Goal: Transaction & Acquisition: Purchase product/service

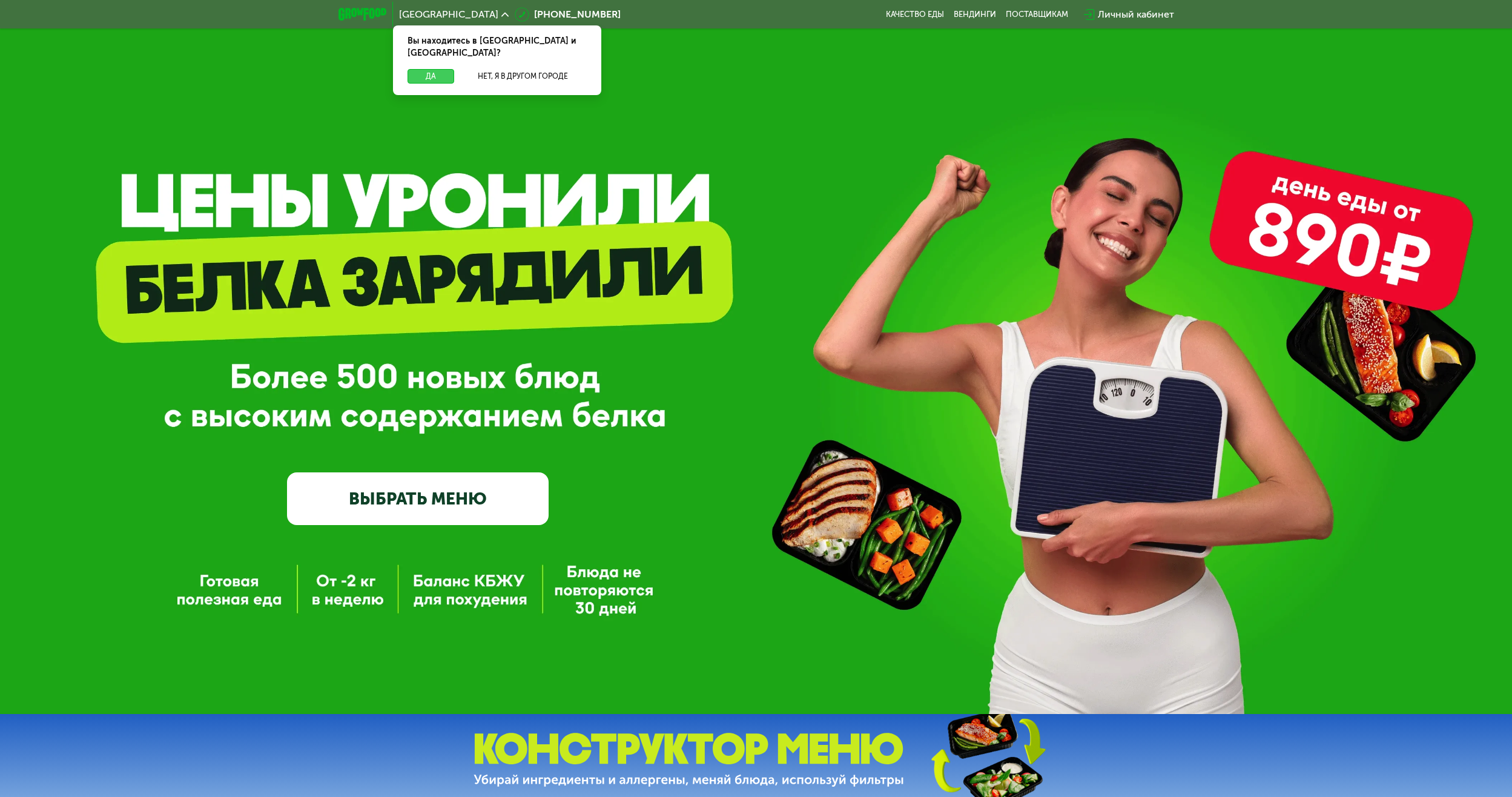
click at [438, 69] on button "Да" at bounding box center [431, 76] width 47 height 15
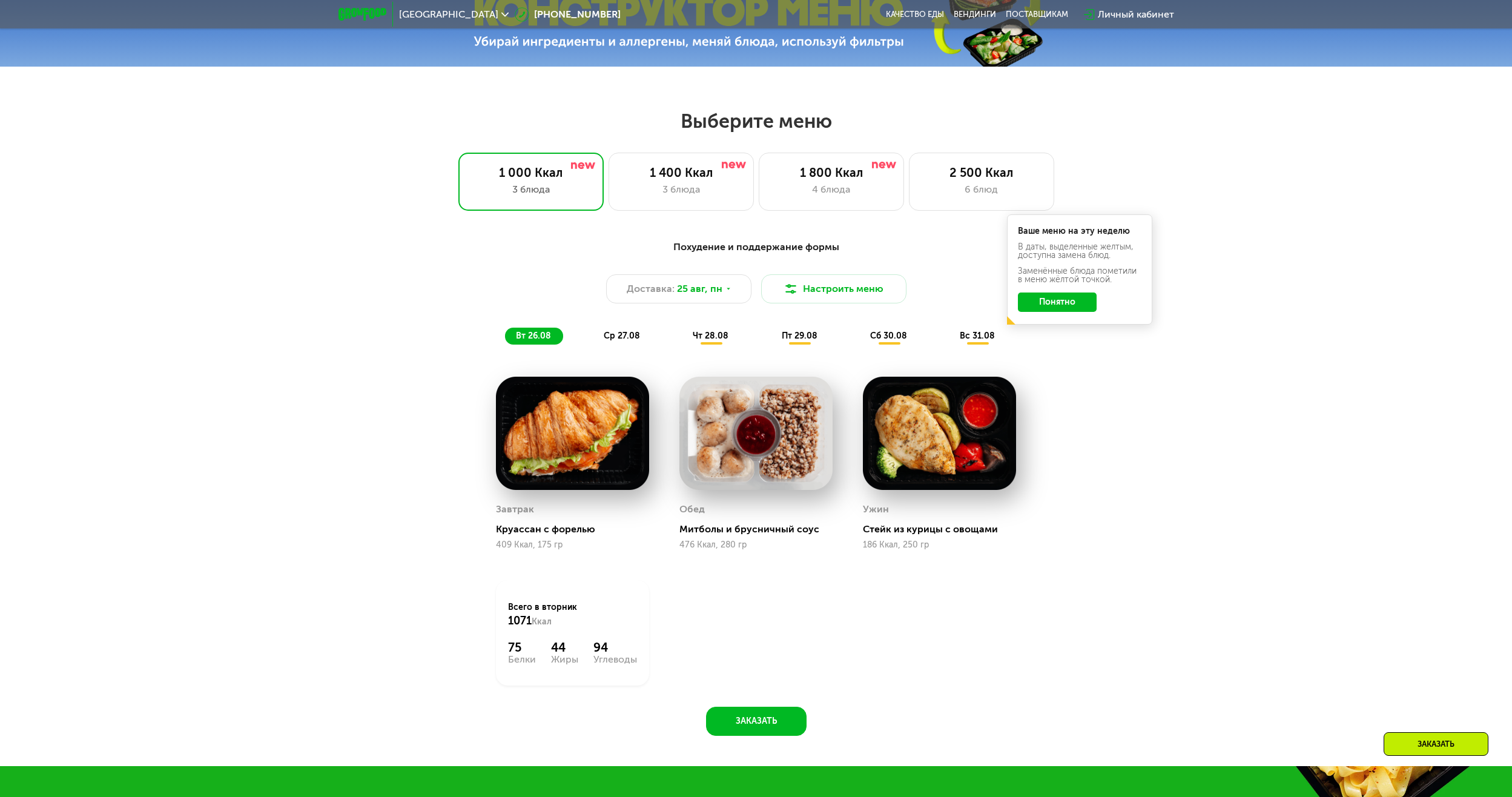
scroll to position [771, 0]
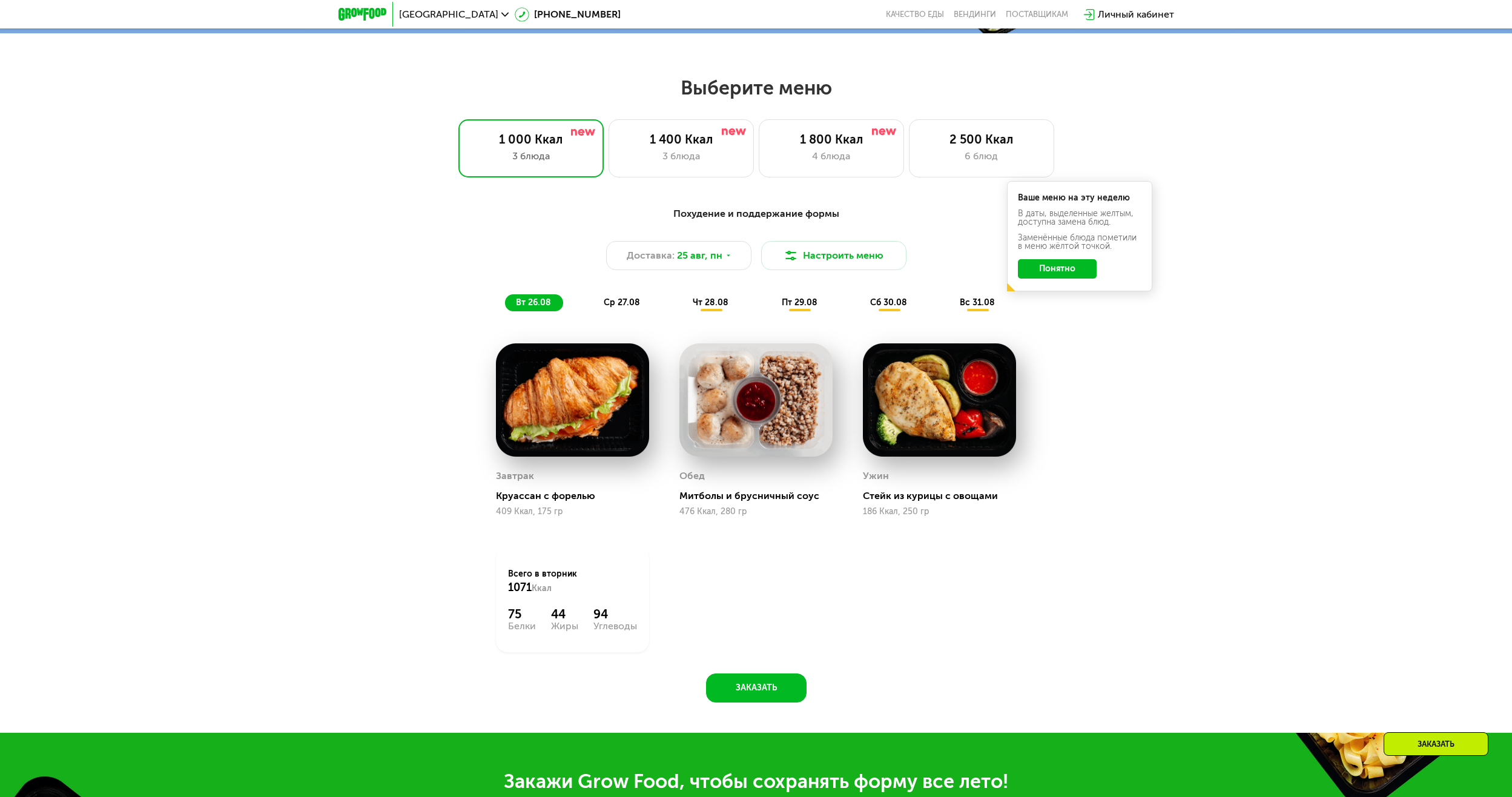
click at [1061, 275] on button "Понятно" at bounding box center [1057, 268] width 79 height 19
click at [698, 159] on div "3 блюда" at bounding box center [681, 156] width 120 height 15
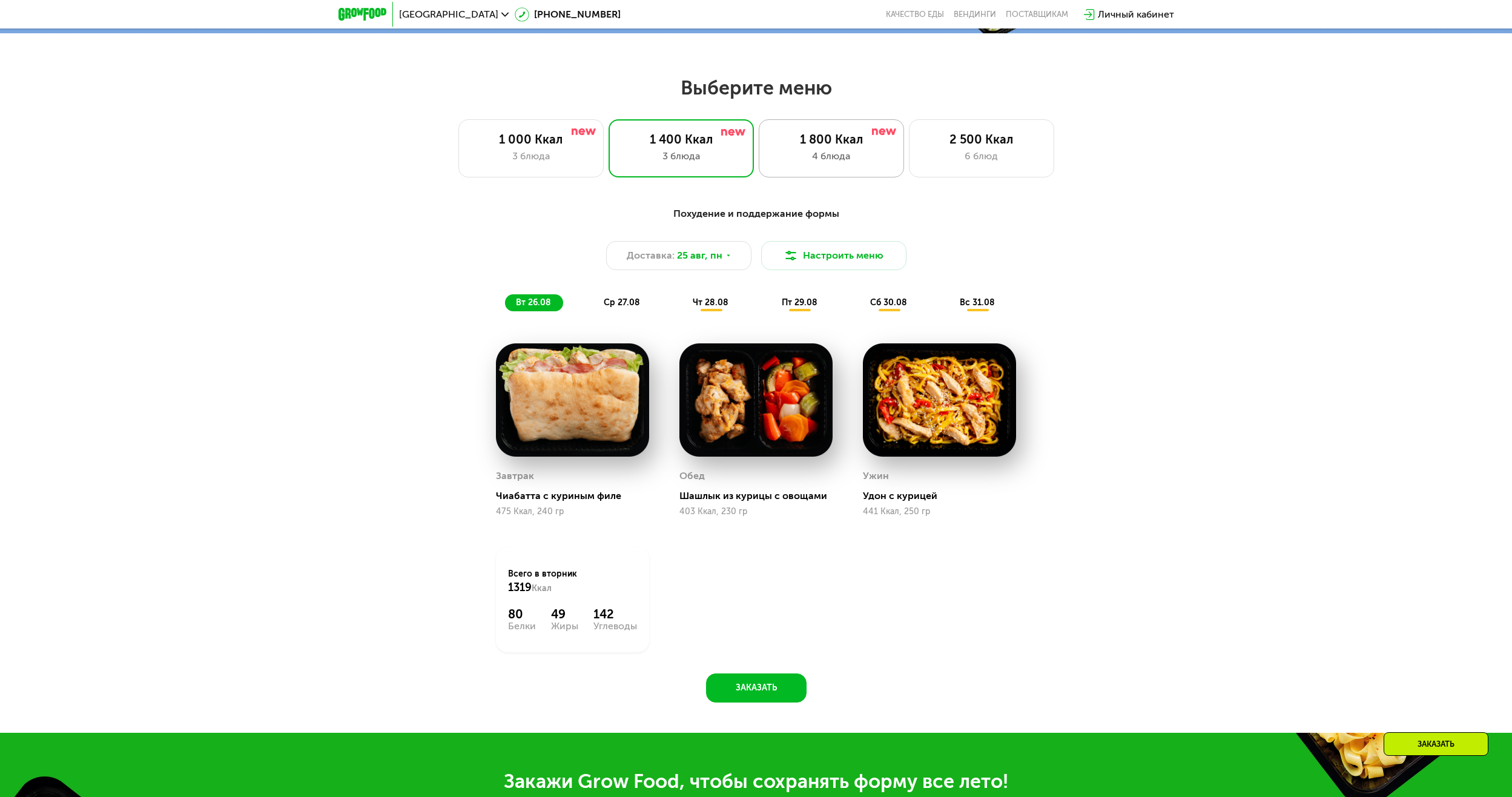
click at [854, 159] on div "4 блюда" at bounding box center [831, 156] width 120 height 15
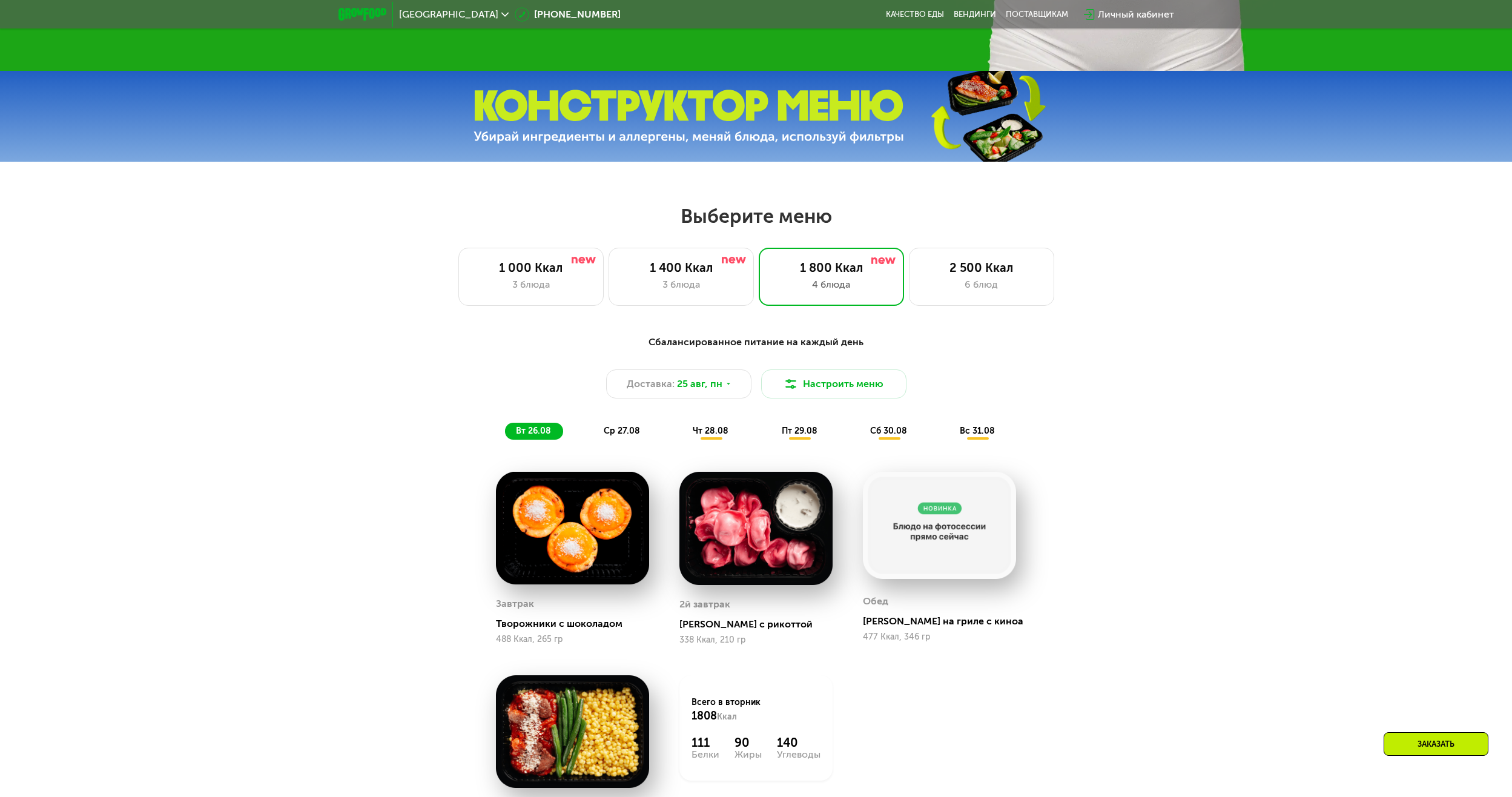
scroll to position [650, 0]
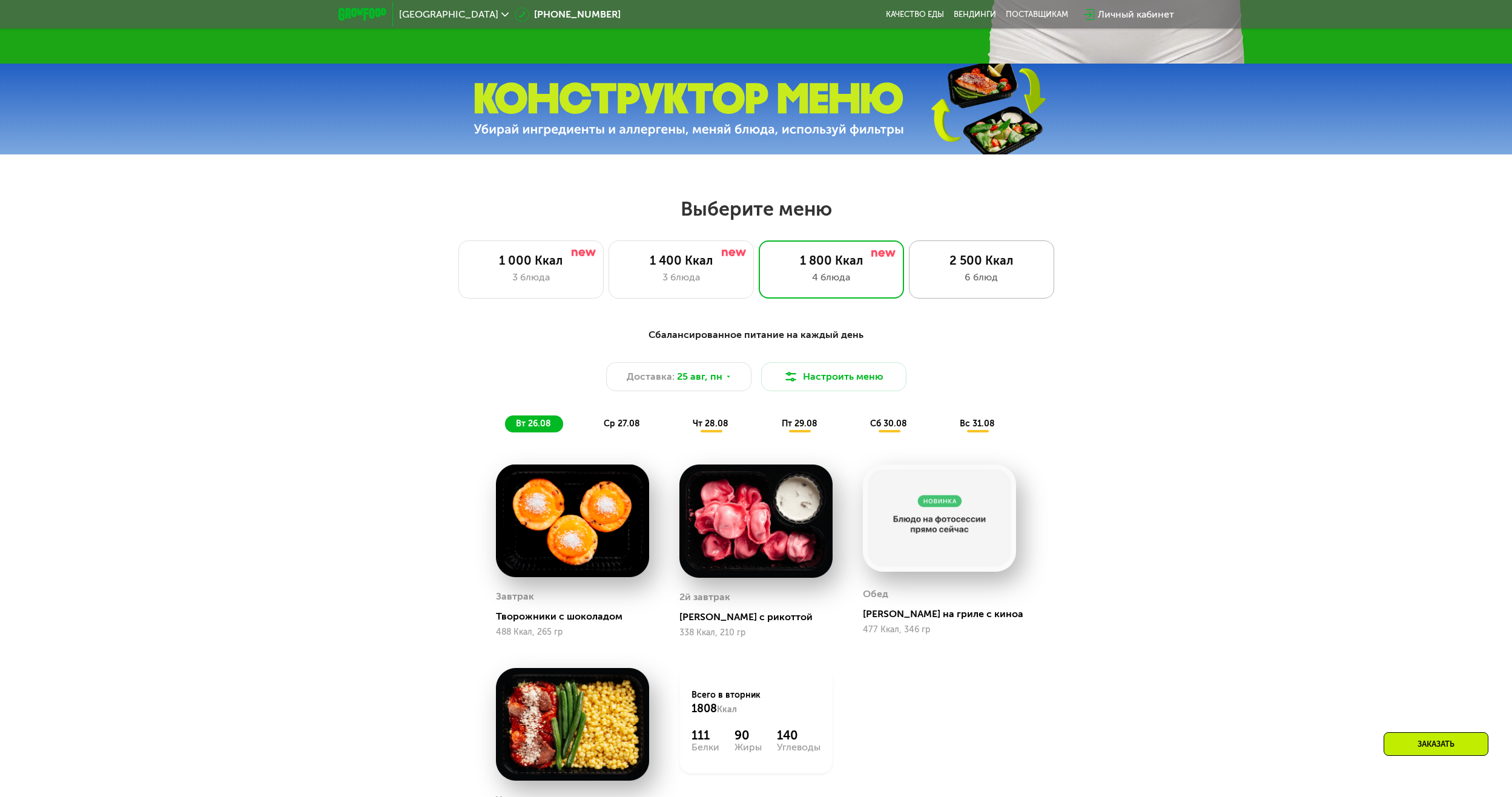
click at [986, 275] on div "6 блюд" at bounding box center [982, 277] width 120 height 15
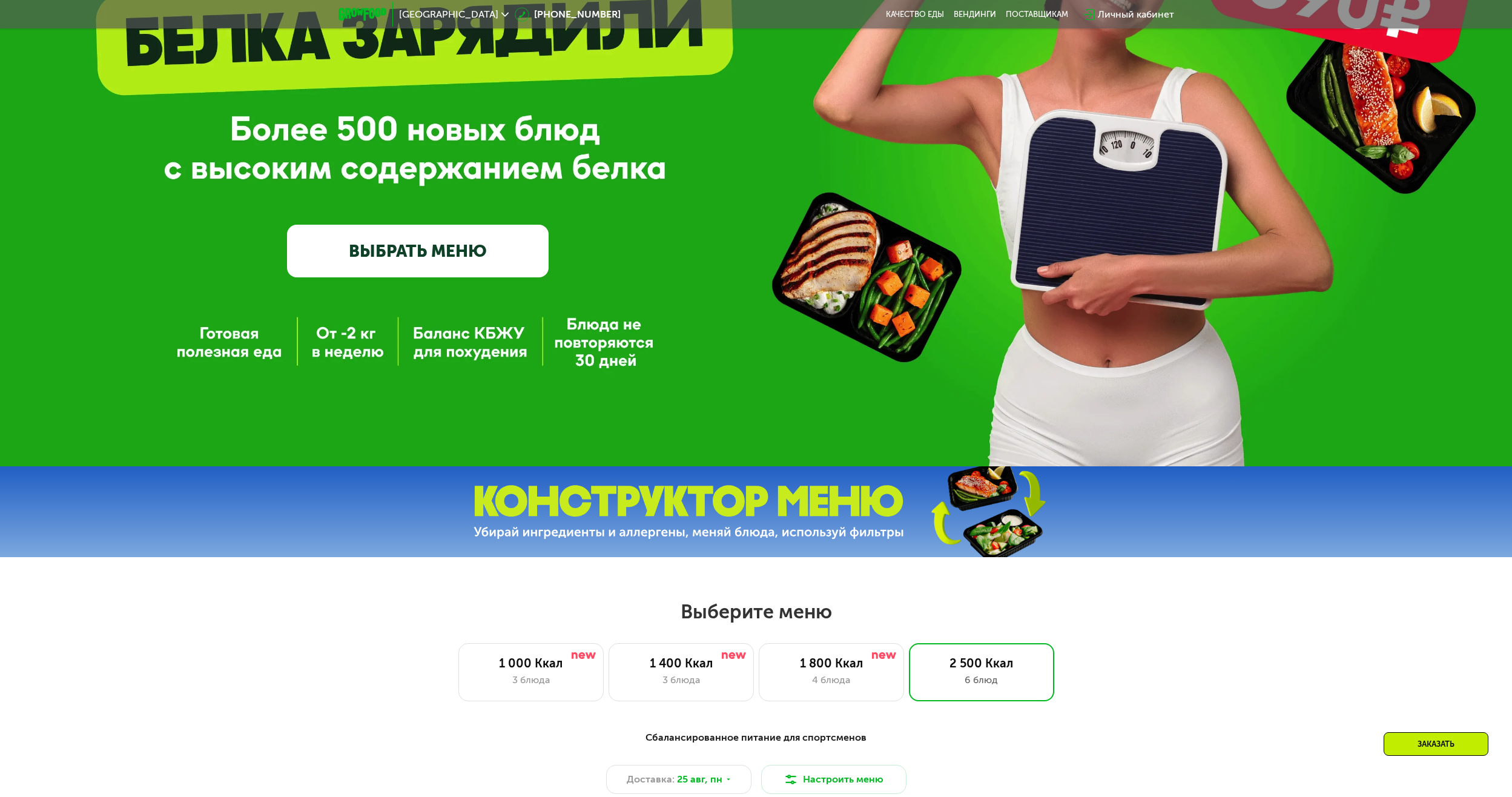
scroll to position [226, 0]
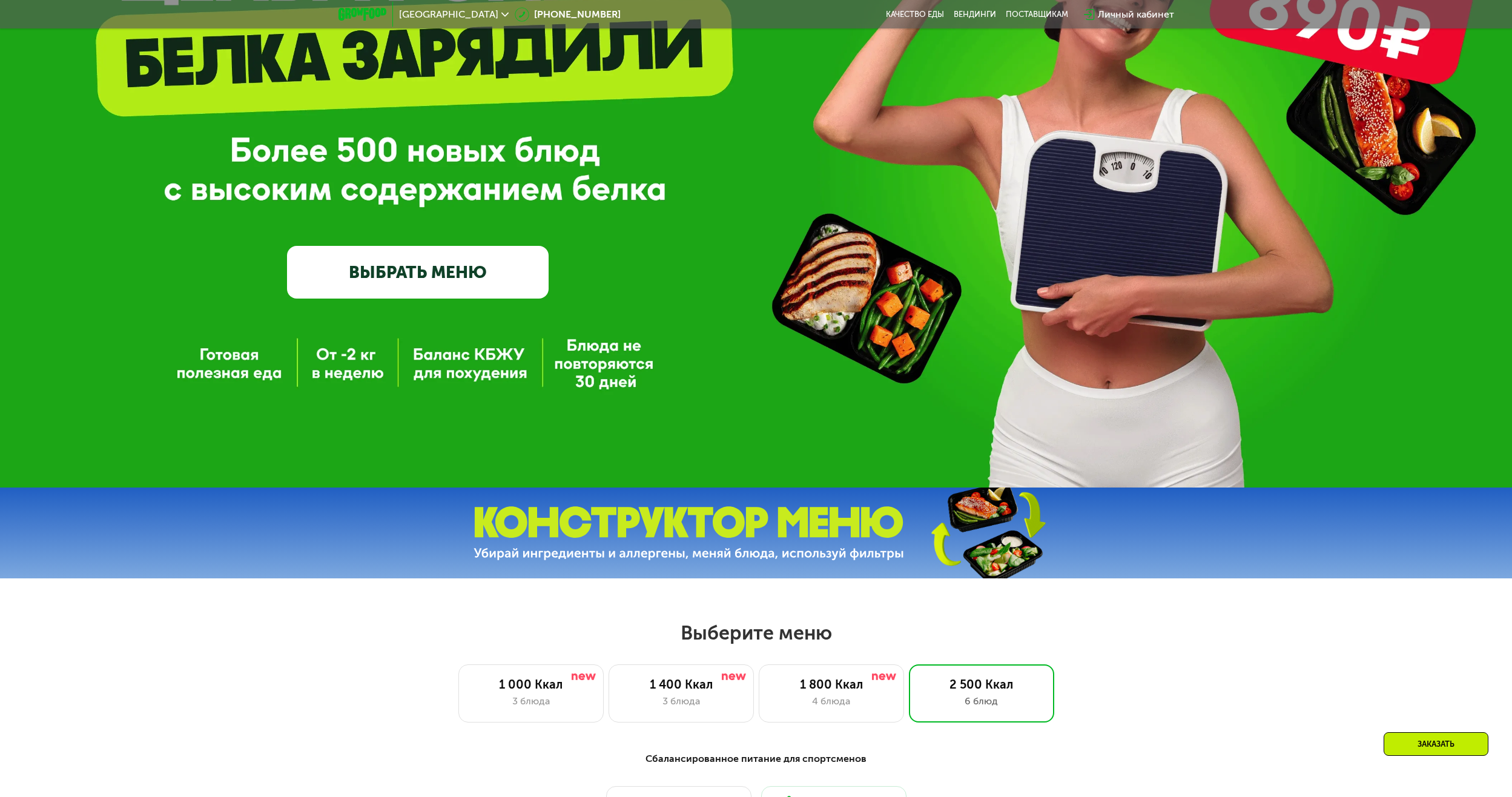
click at [502, 287] on link "ВЫБРАТЬ МЕНЮ" at bounding box center [418, 272] width 261 height 53
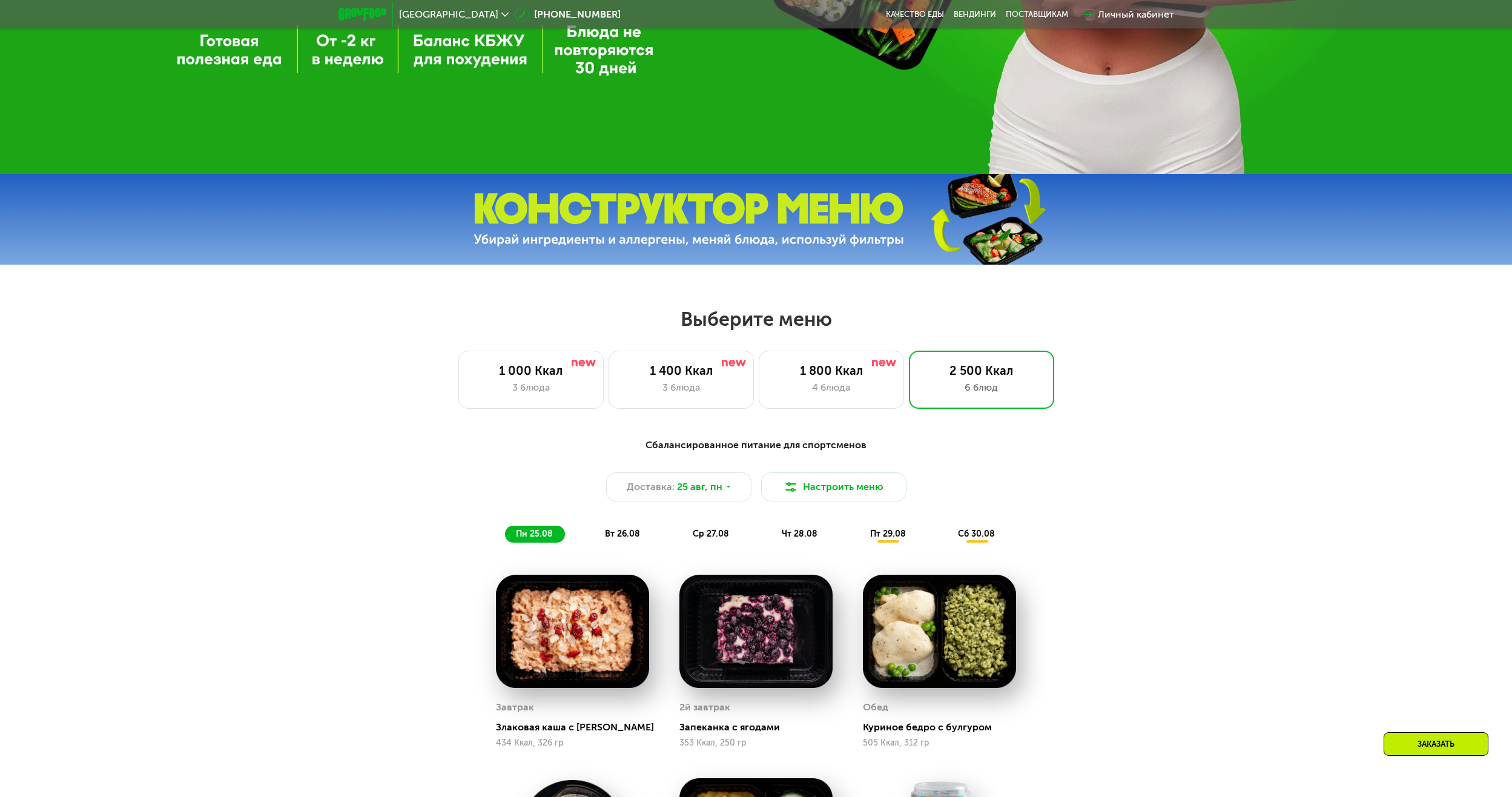
scroll to position [545, 0]
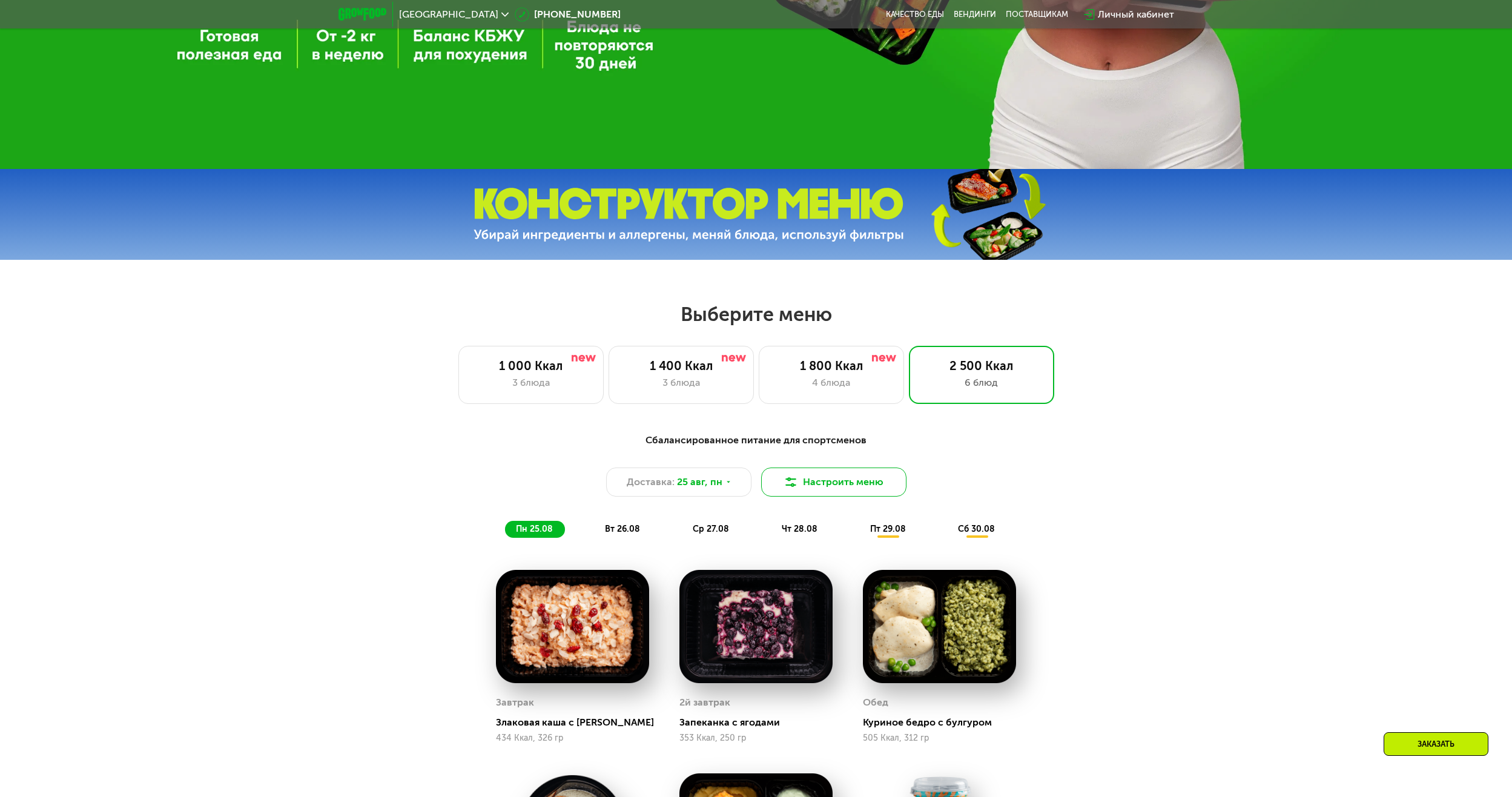
click at [838, 482] on button "Настроить меню" at bounding box center [834, 482] width 145 height 29
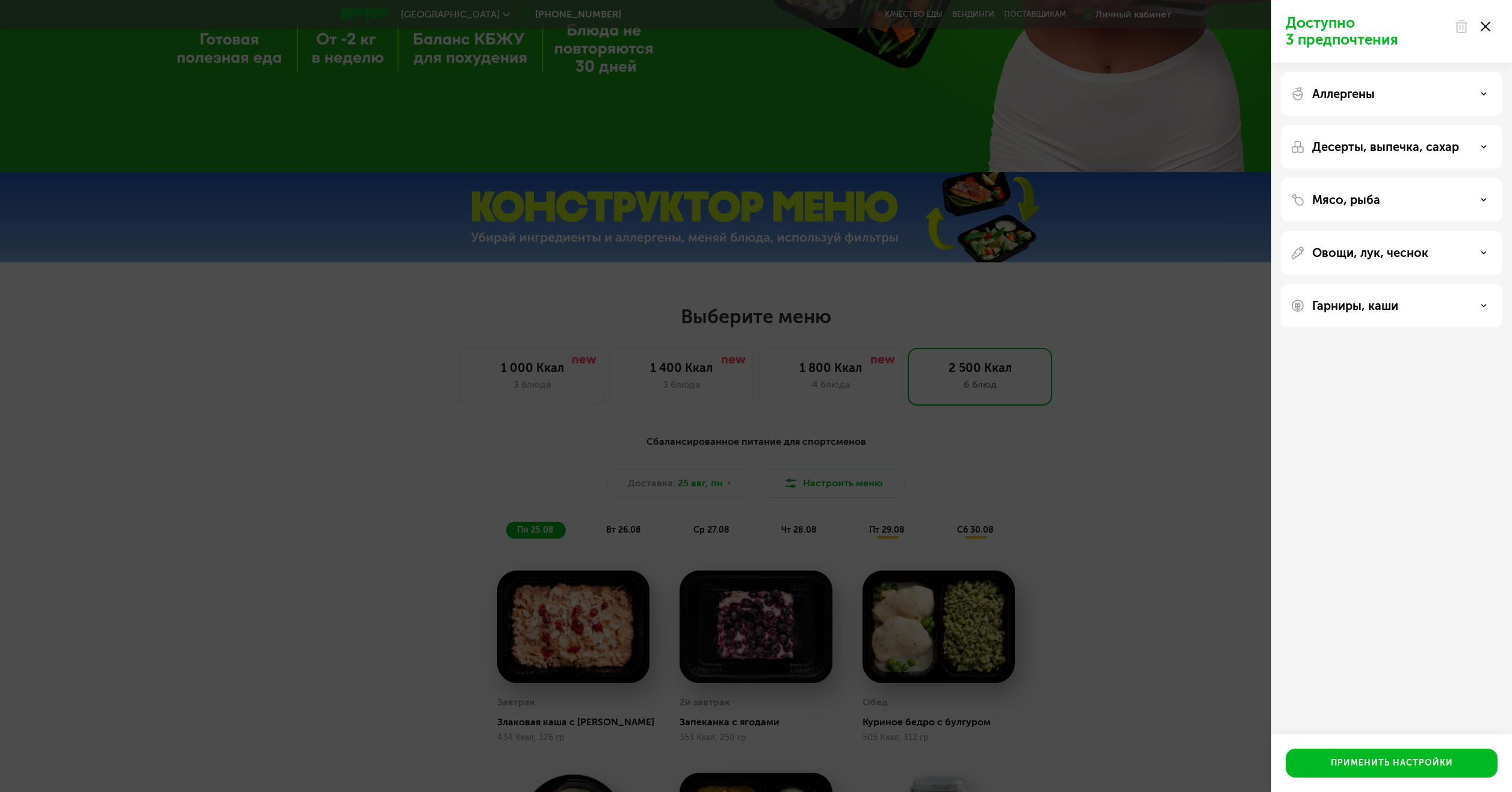
click at [1434, 231] on div "Мясо, рыба" at bounding box center [1392, 253] width 221 height 43
click at [1432, 198] on div "Мясо, рыба" at bounding box center [1391, 199] width 202 height 15
click at [1476, 198] on div "Мясо, рыба" at bounding box center [1391, 199] width 202 height 15
click at [1434, 246] on div "Овощи, лук, чеснок" at bounding box center [1391, 253] width 202 height 15
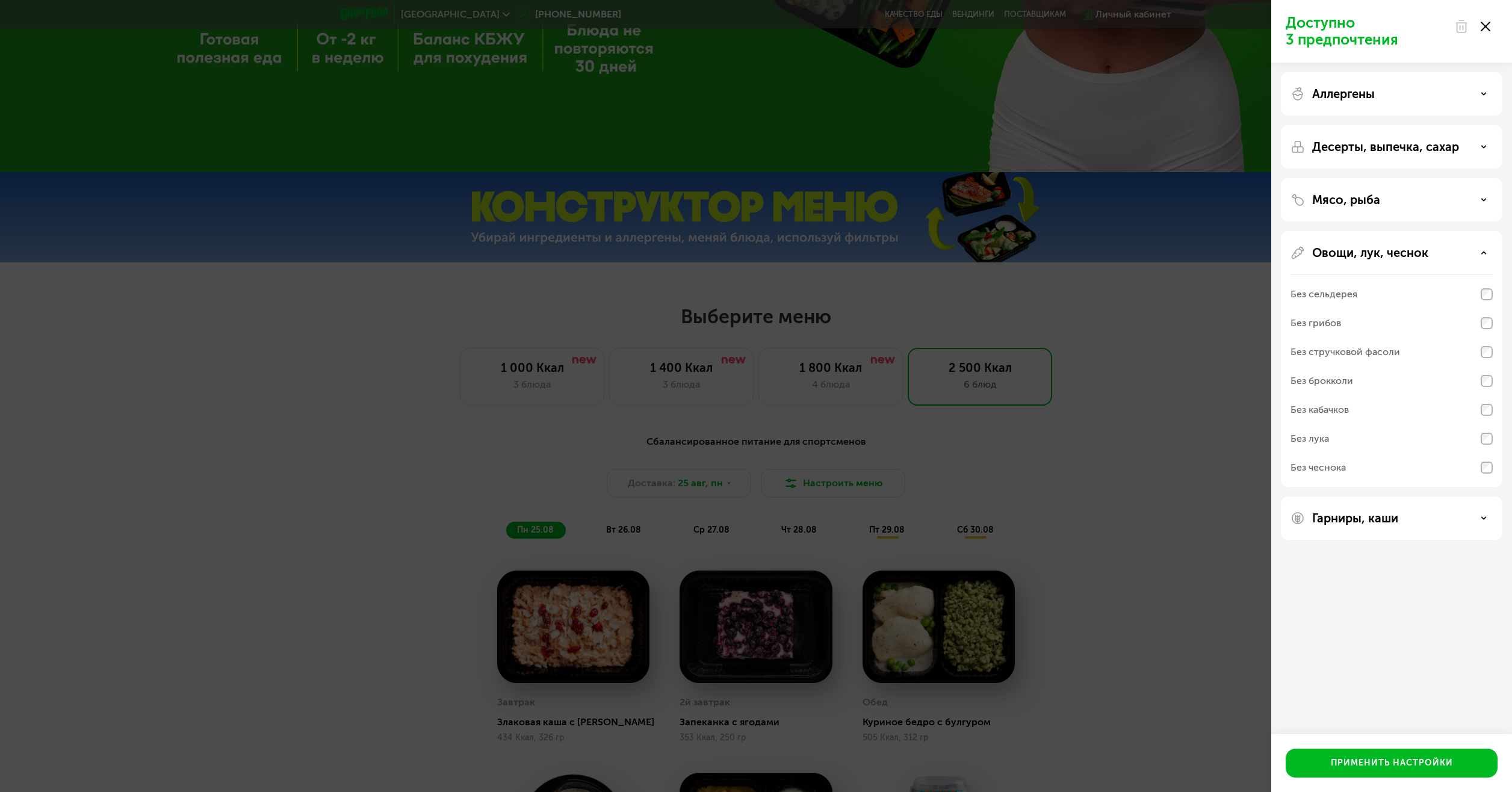
click at [1434, 246] on div "Овощи, лук, чеснок" at bounding box center [1391, 253] width 202 height 15
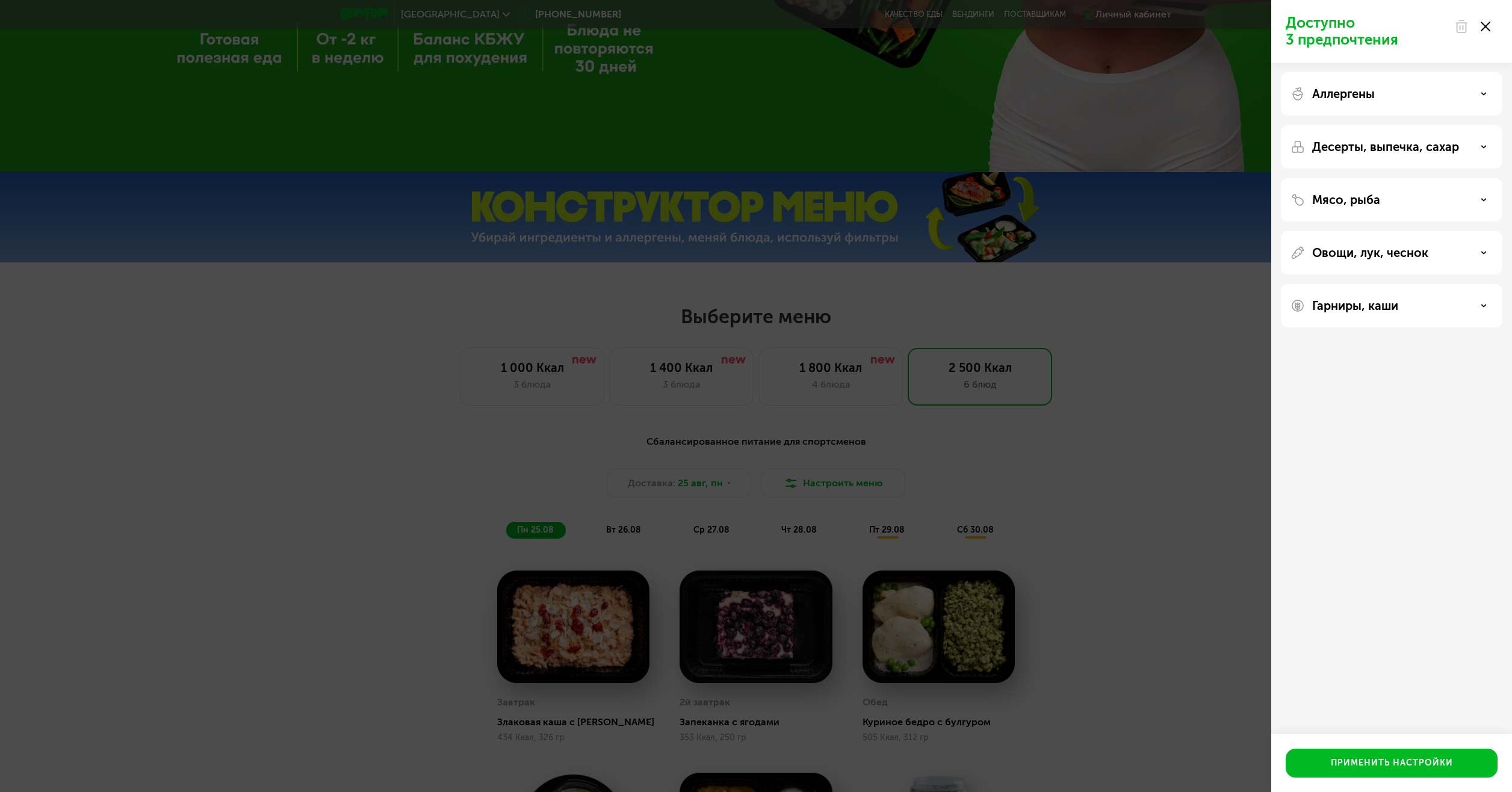
click at [1436, 307] on div "Гарниры, каши" at bounding box center [1391, 306] width 202 height 15
click at [1438, 178] on div "Десерты, выпечка, сахар" at bounding box center [1392, 199] width 221 height 43
click at [1427, 152] on p "Десерты, выпечка, сахар" at bounding box center [1385, 147] width 147 height 15
click at [1443, 144] on p "Десерты, выпечка, сахар" at bounding box center [1385, 147] width 147 height 15
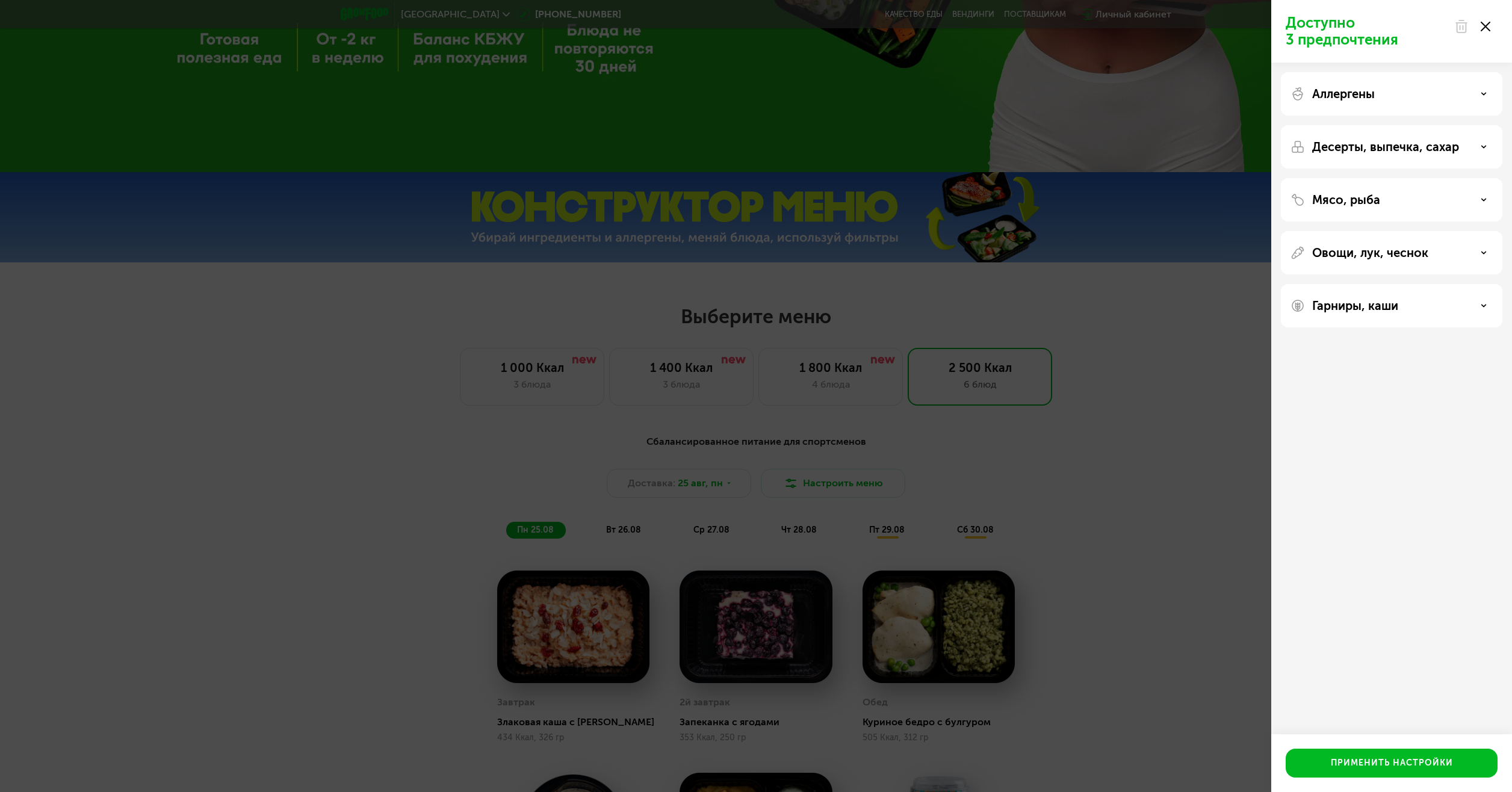
click at [1446, 96] on div "Аллергены" at bounding box center [1391, 94] width 202 height 15
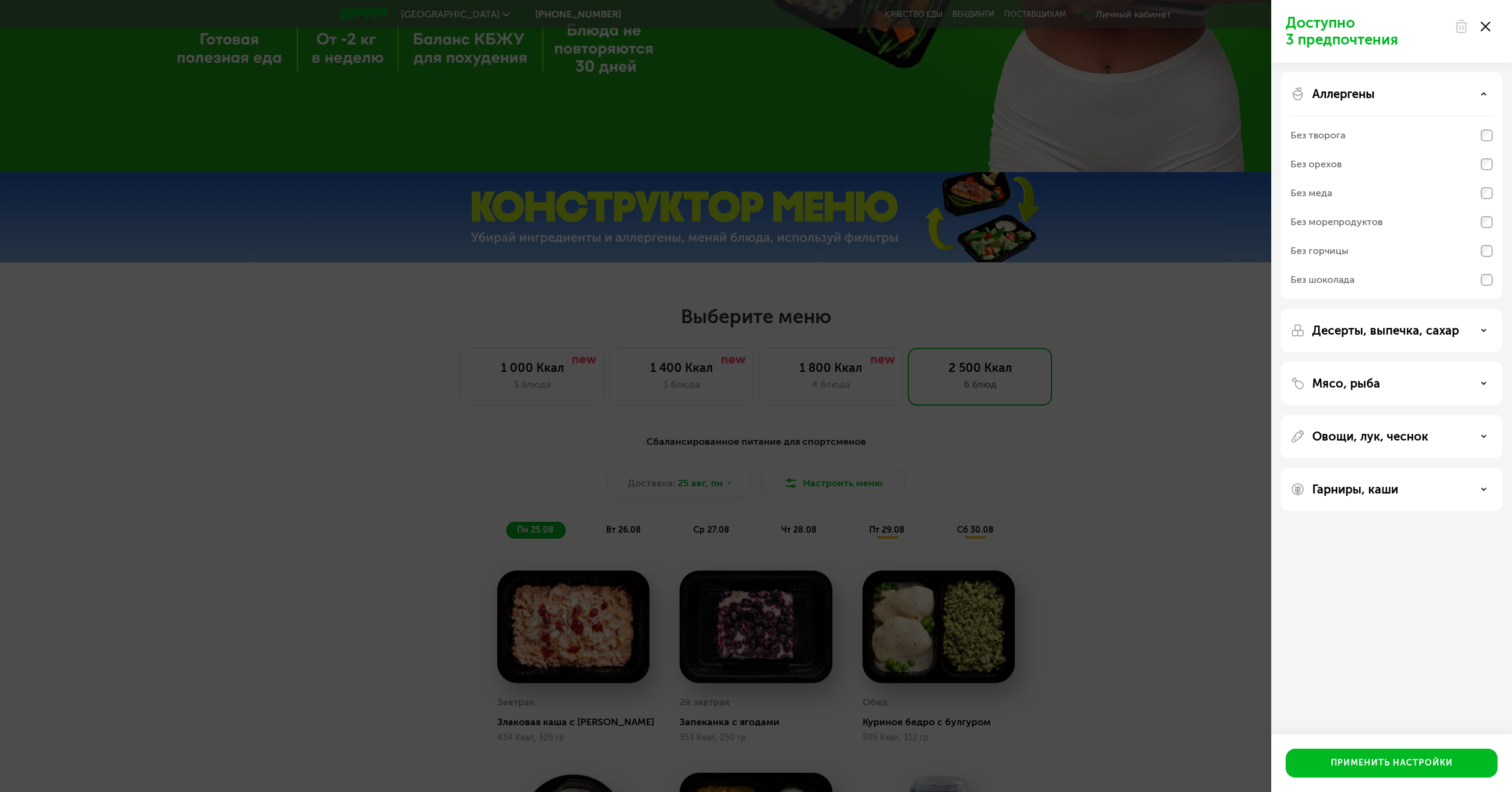
click at [1446, 96] on div "Аллергены" at bounding box center [1391, 94] width 202 height 15
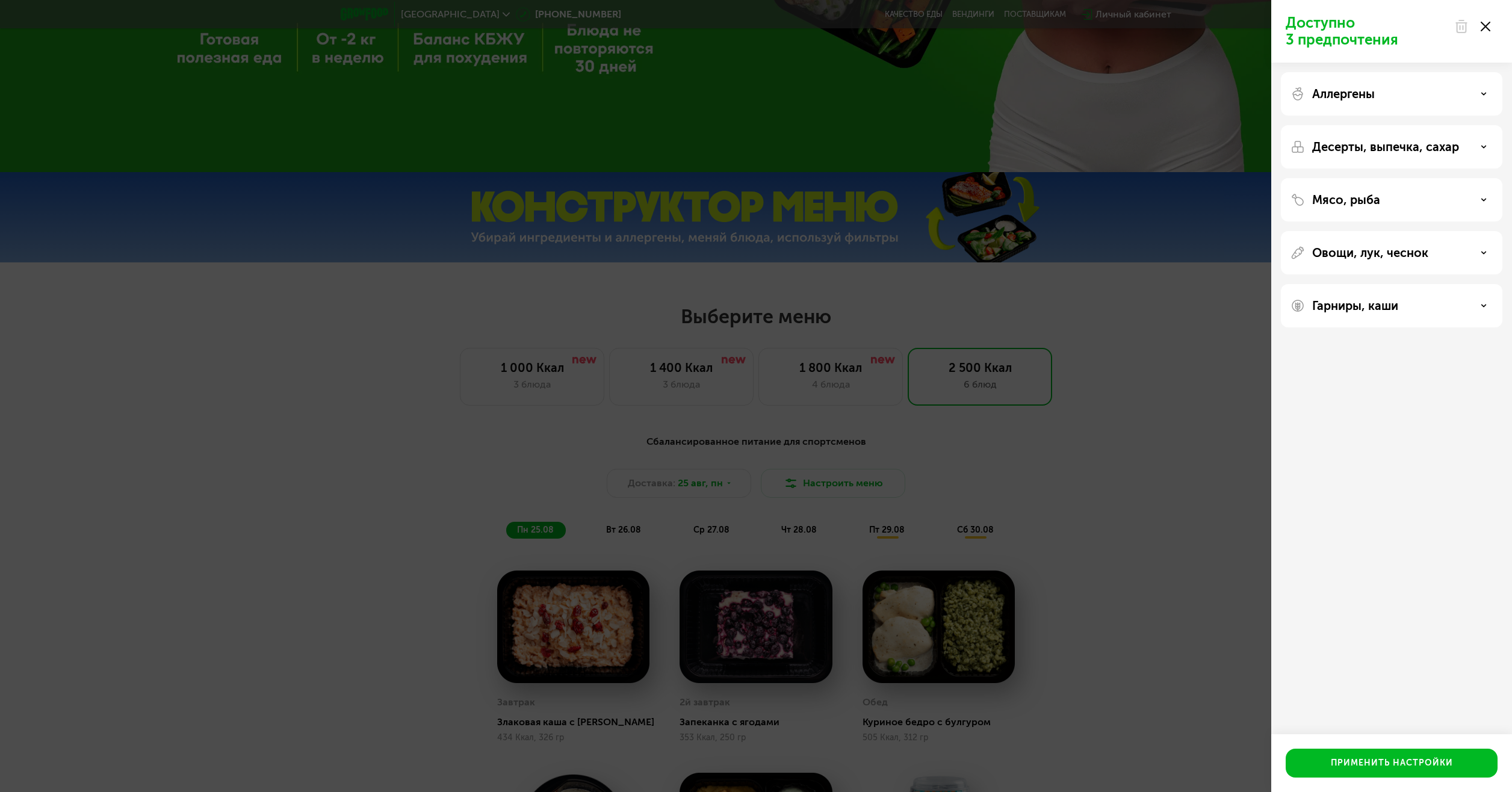
click at [1408, 98] on div "Аллергены" at bounding box center [1391, 94] width 202 height 15
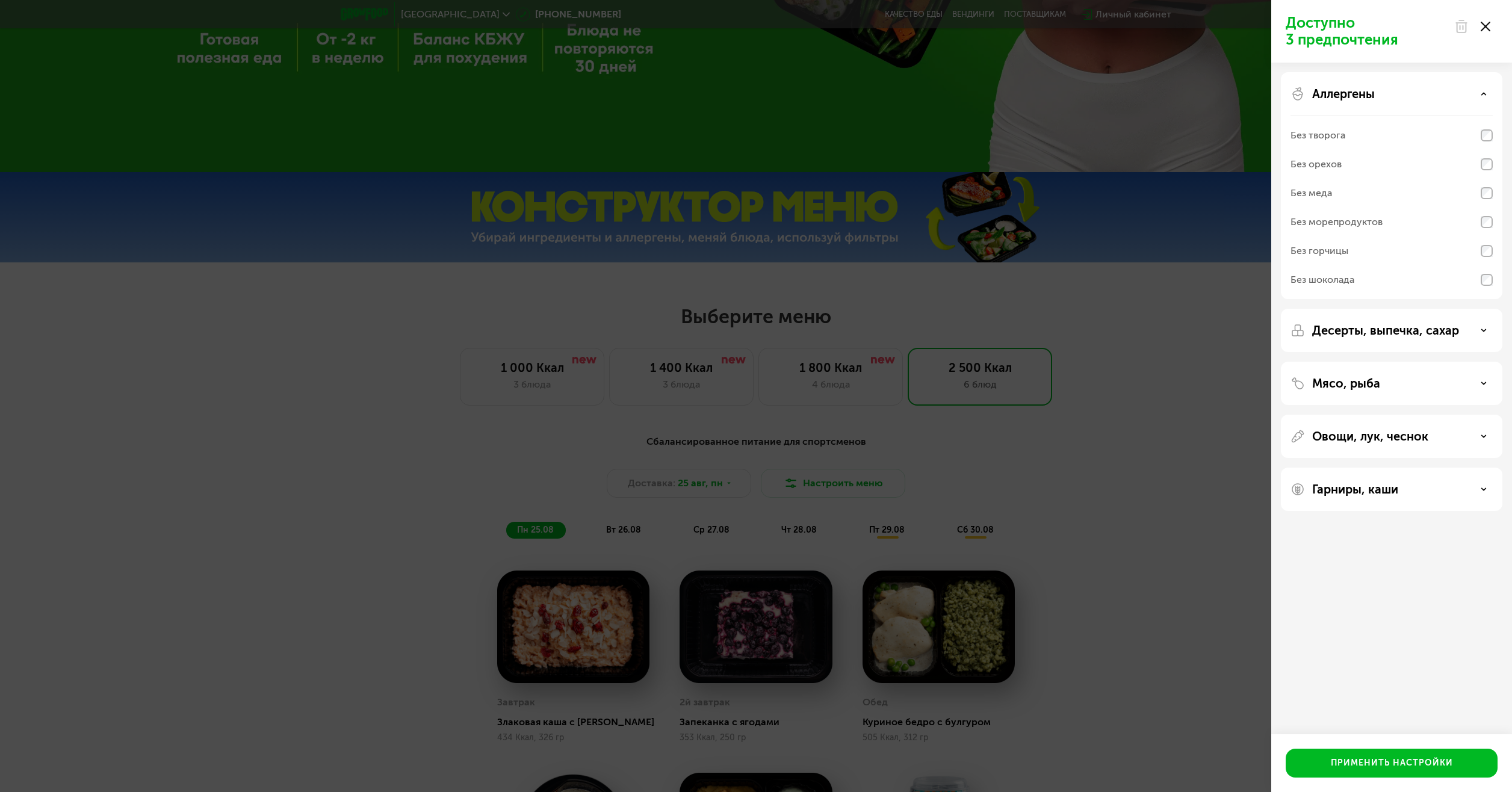
click at [1408, 98] on div "Аллергены" at bounding box center [1391, 94] width 202 height 15
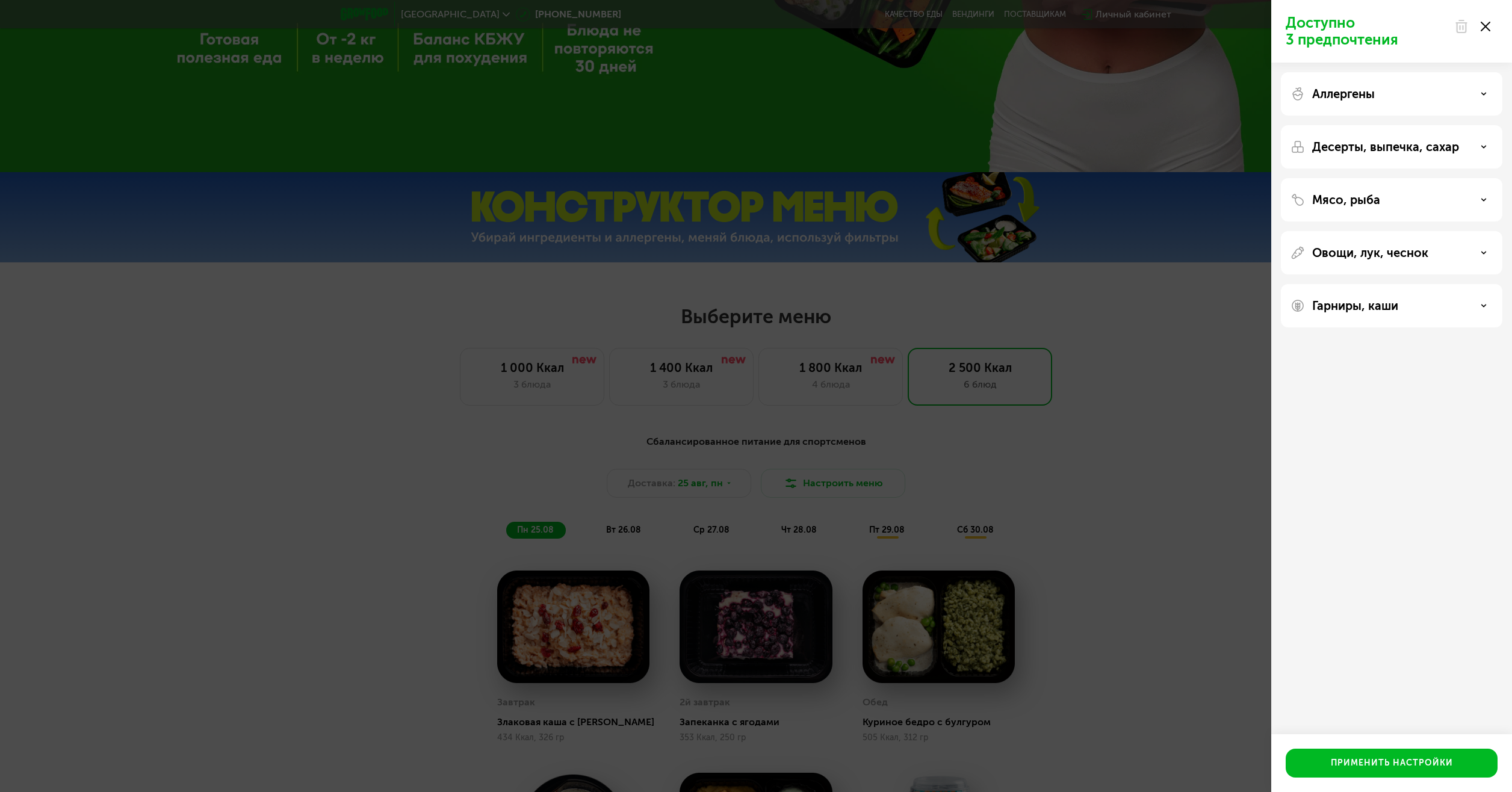
click at [1490, 22] on div at bounding box center [1472, 27] width 50 height 24
click at [1485, 25] on icon at bounding box center [1485, 27] width 10 height 10
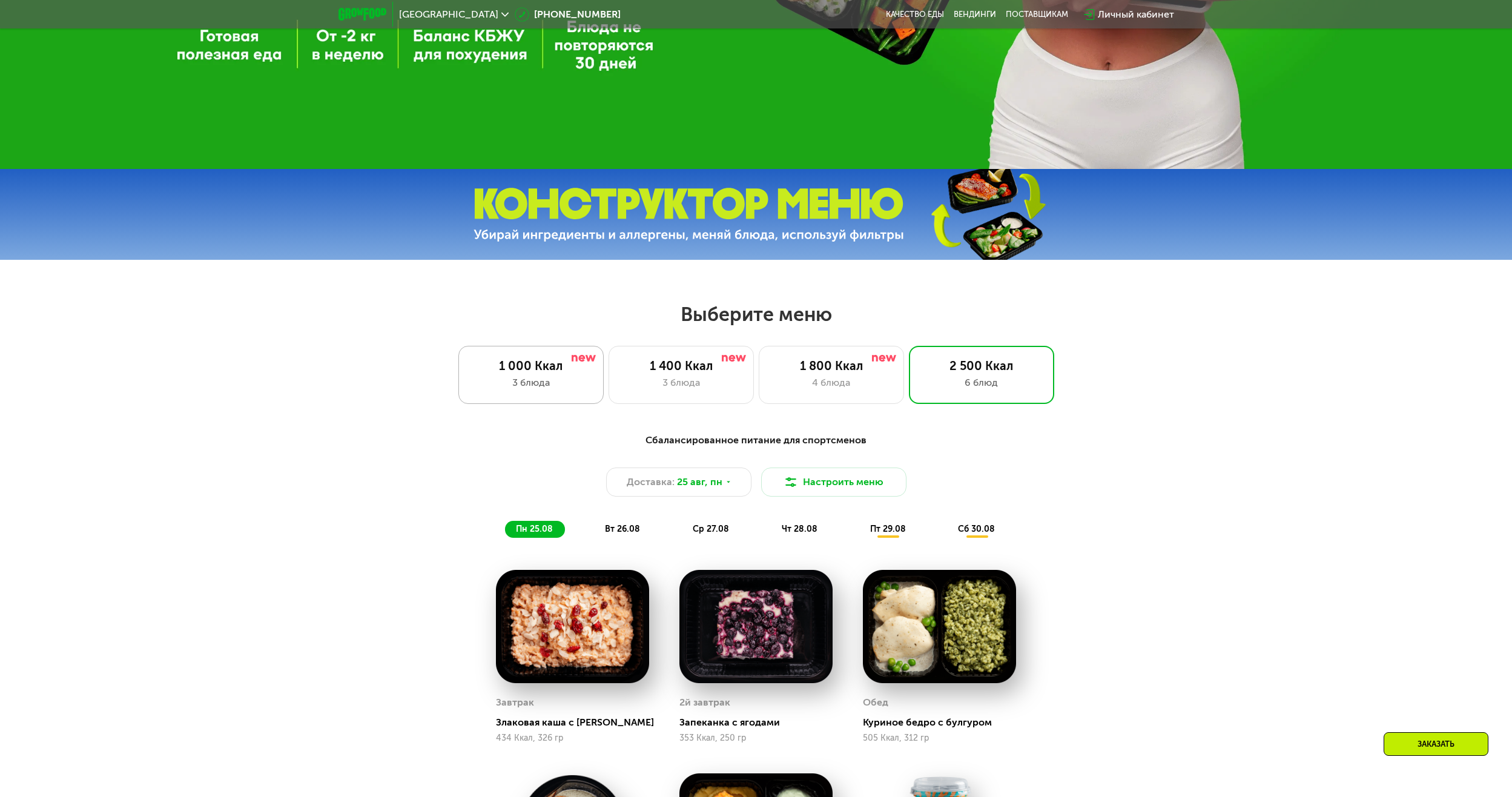
click at [559, 390] on div "3 блюда" at bounding box center [531, 383] width 120 height 15
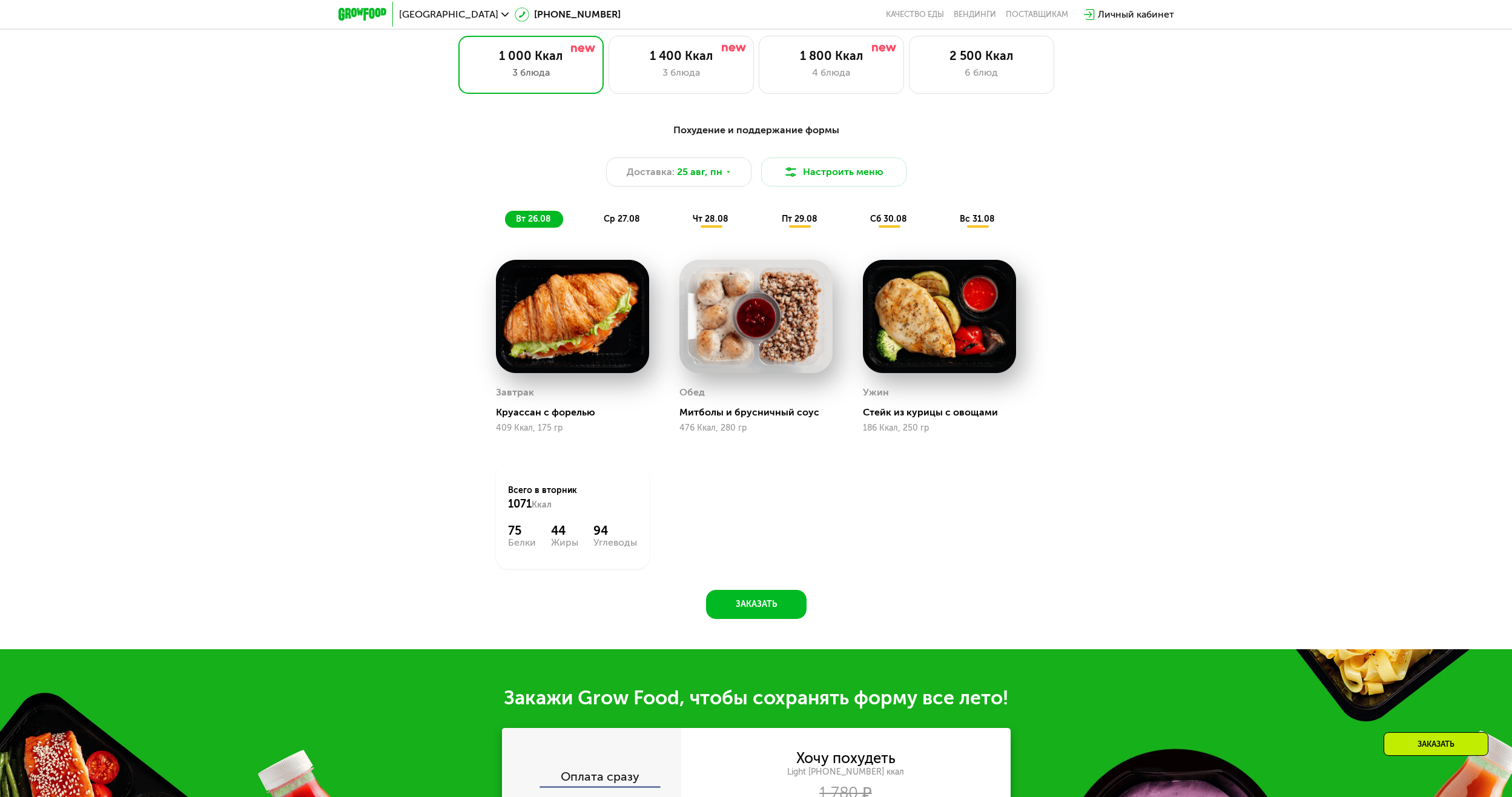
scroll to position [848, 0]
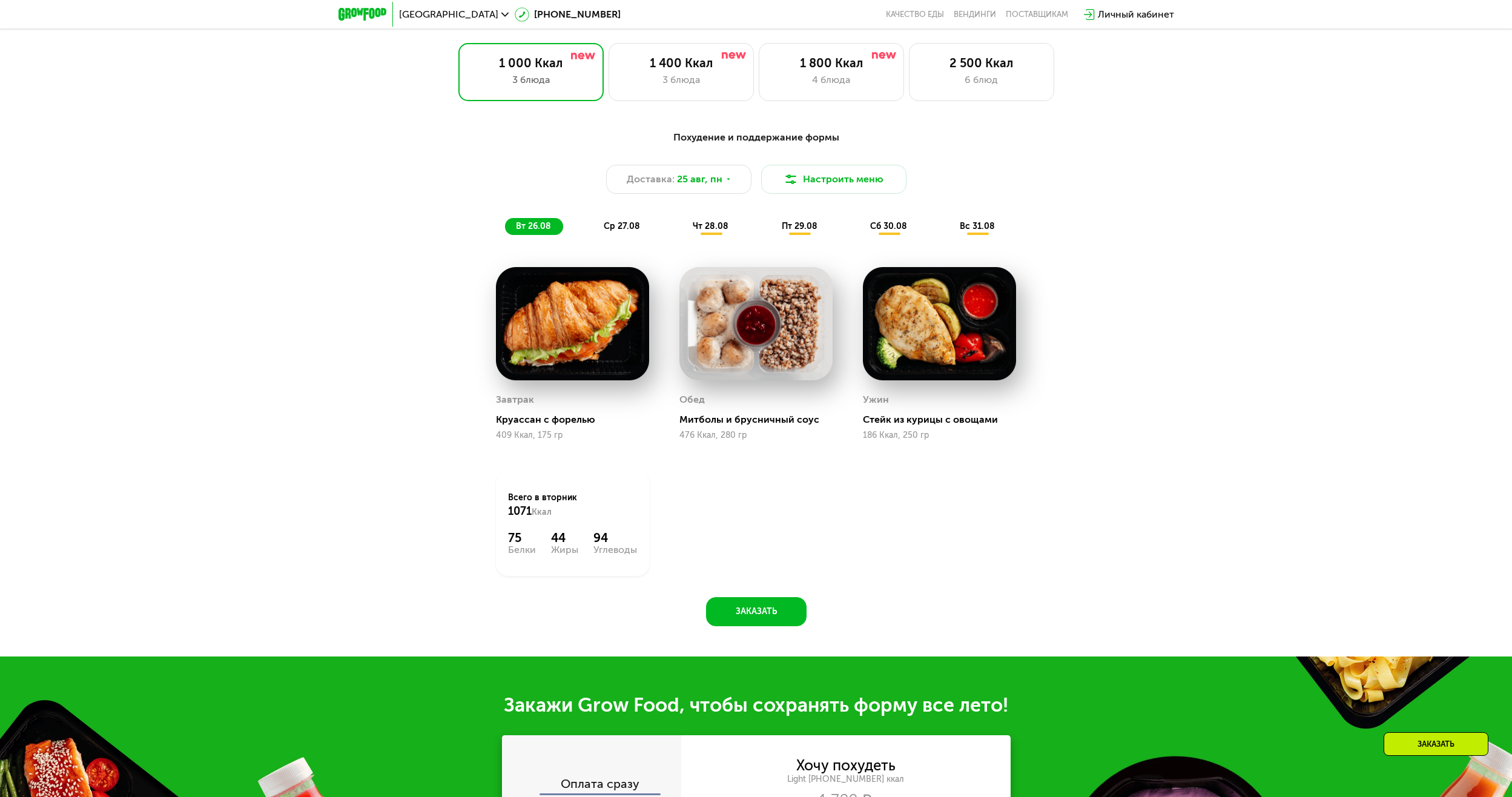
click at [620, 229] on span "ср 27.08" at bounding box center [622, 225] width 36 height 10
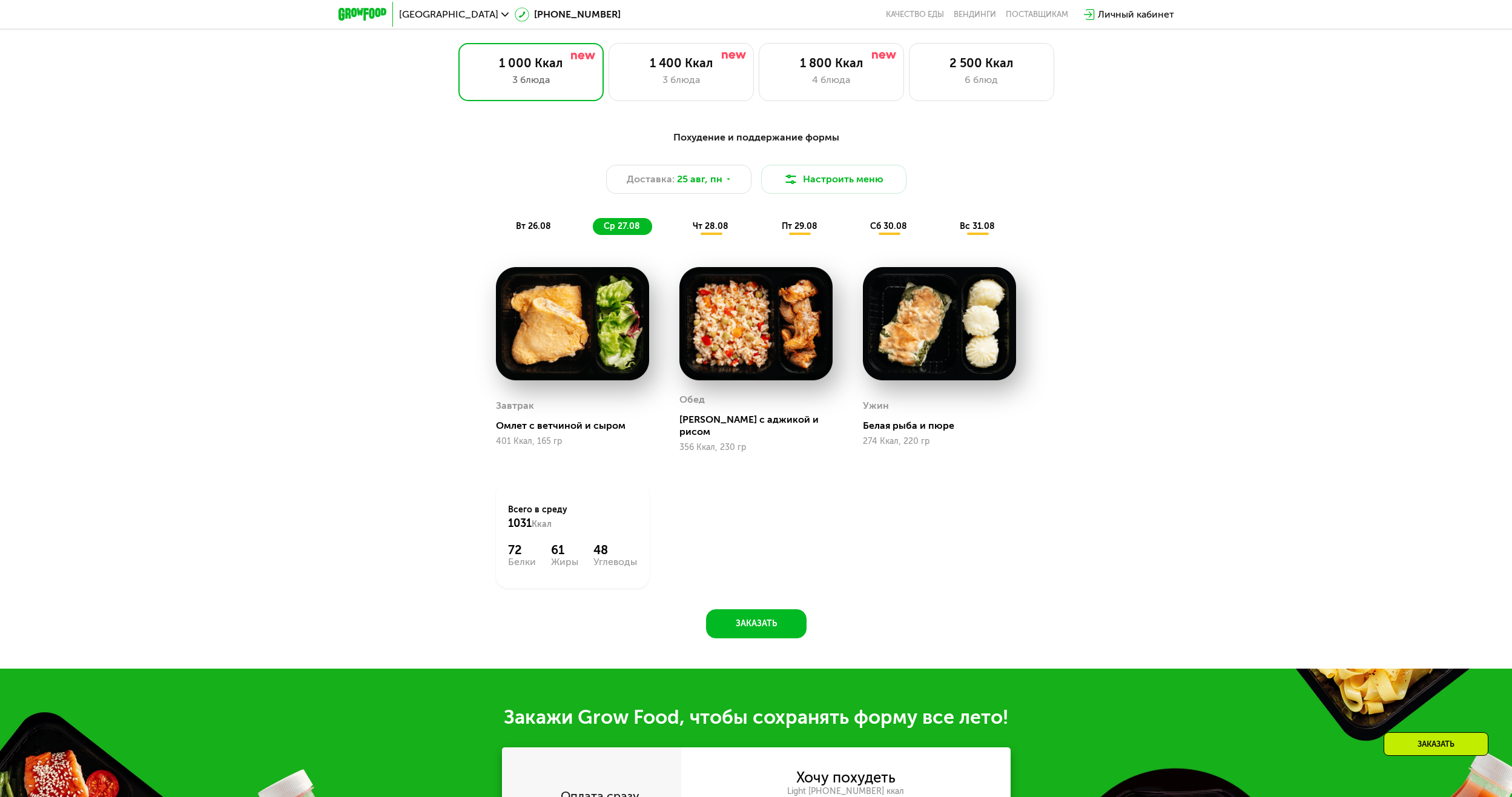
click at [536, 231] on span "вт 26.08" at bounding box center [533, 225] width 35 height 10
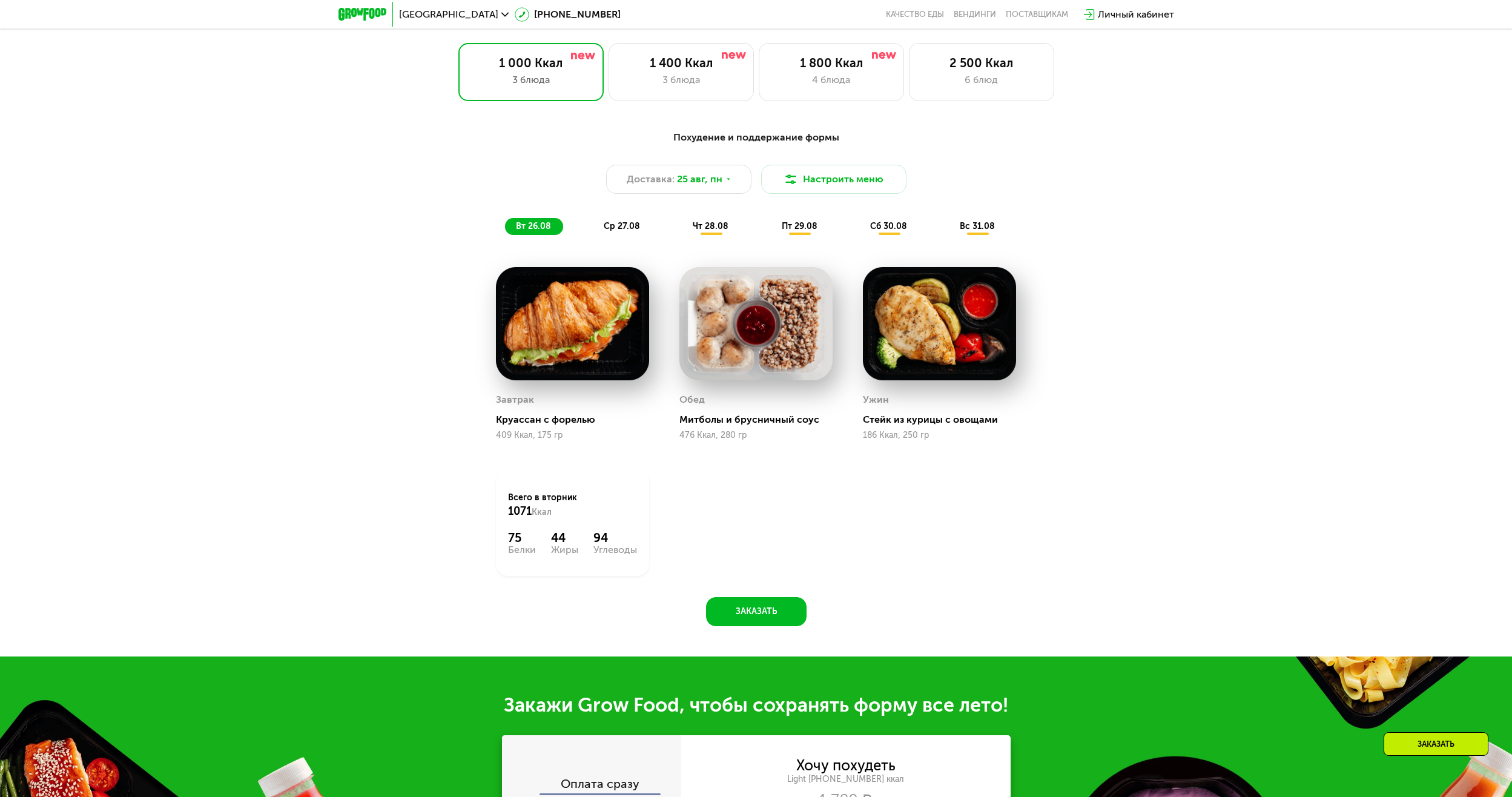
click at [614, 231] on span "ср 27.08" at bounding box center [622, 225] width 36 height 10
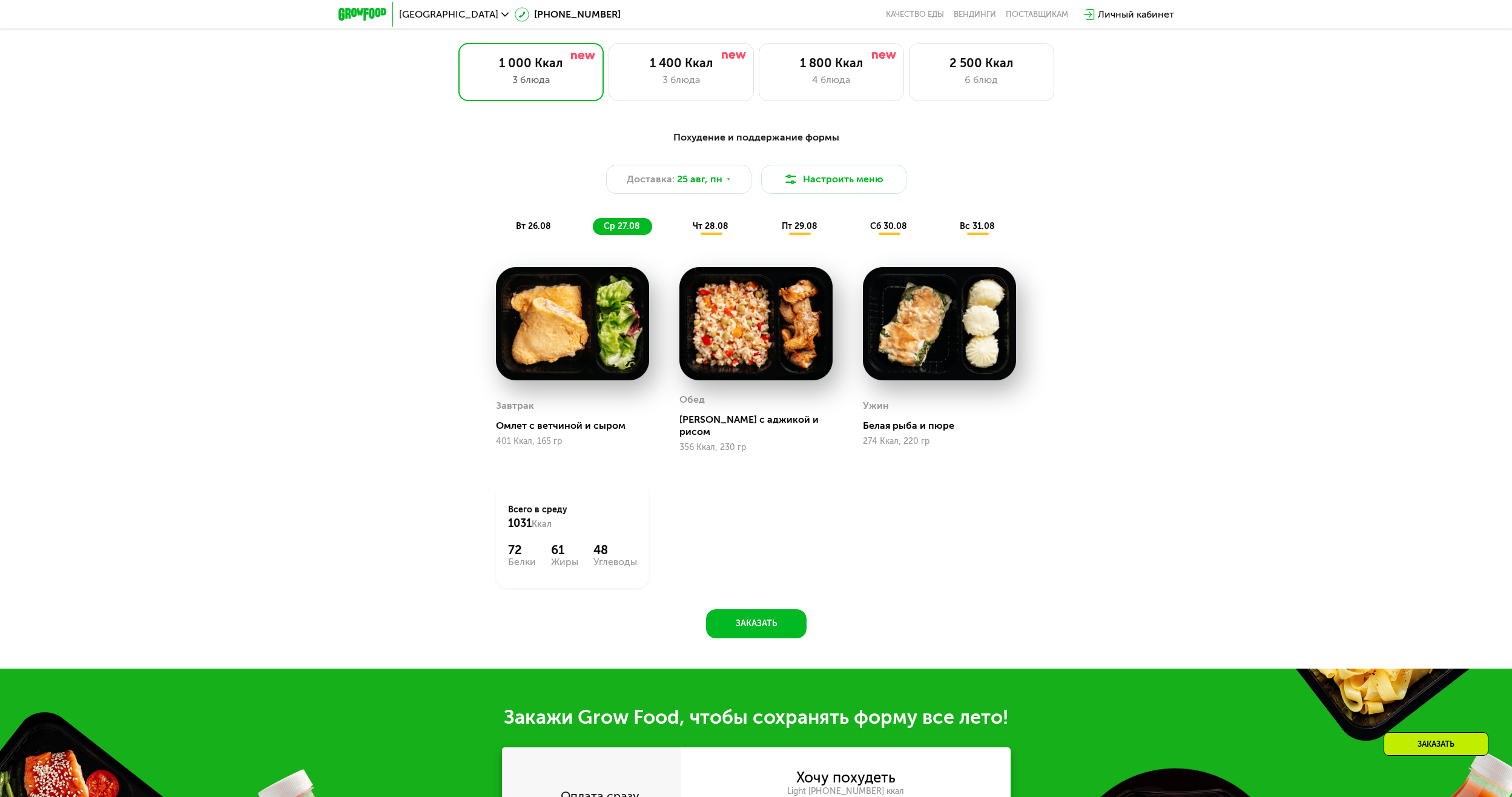
click at [770, 225] on div "чт 28.08" at bounding box center [800, 226] width 59 height 17
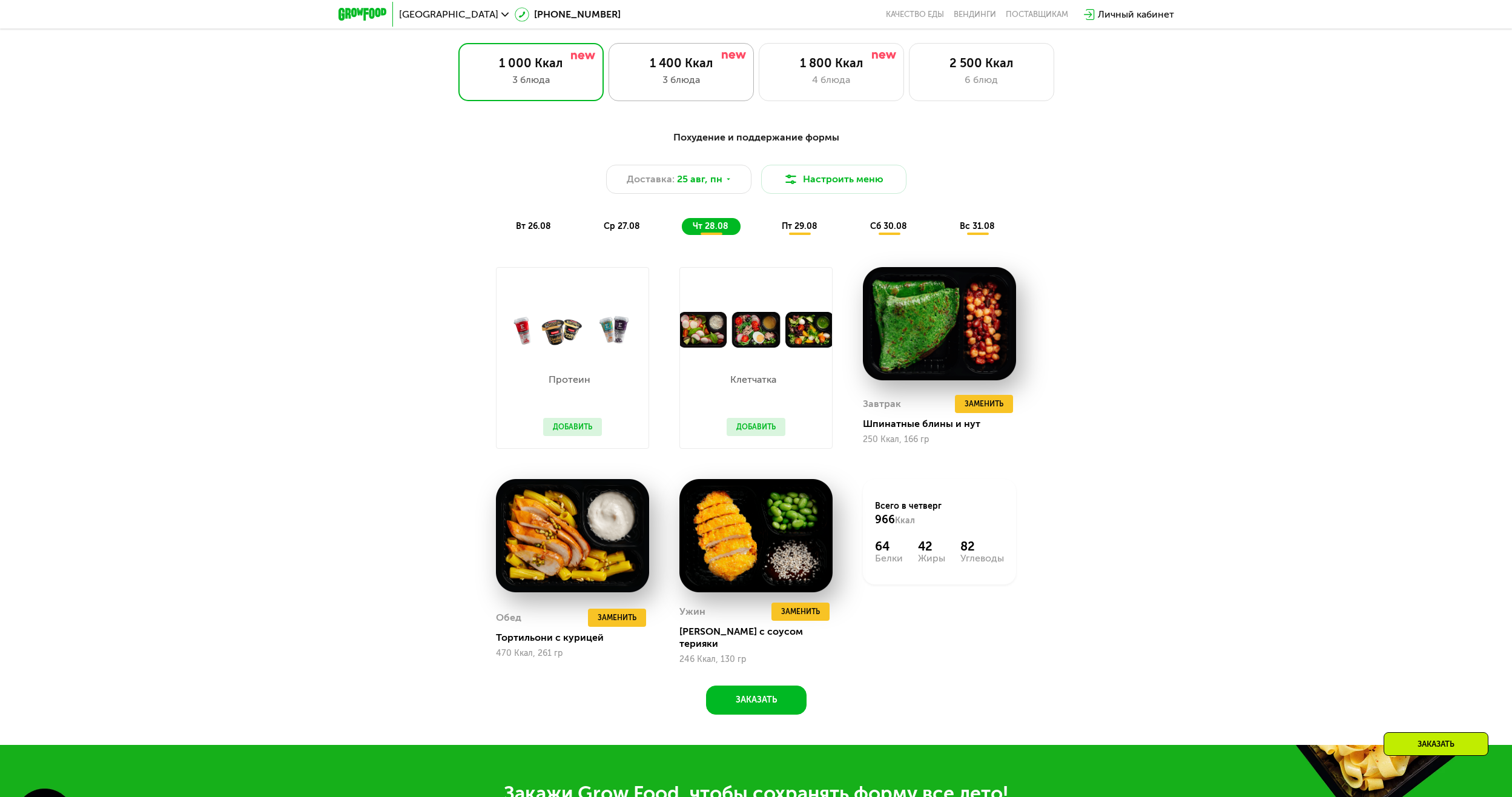
click at [698, 85] on div "3 блюда" at bounding box center [681, 80] width 120 height 15
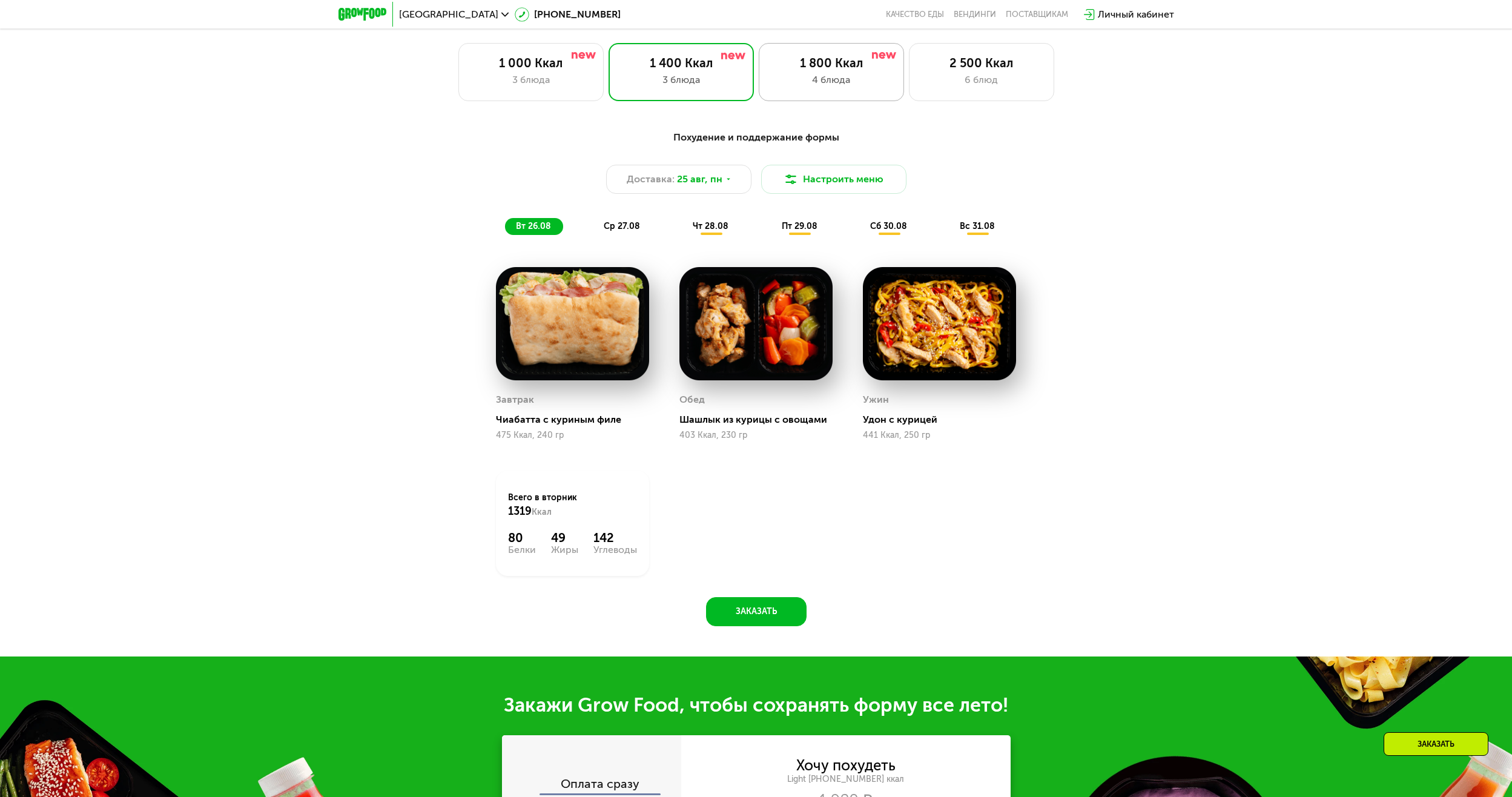
click at [871, 70] on div "1 800 Ккал" at bounding box center [831, 63] width 120 height 15
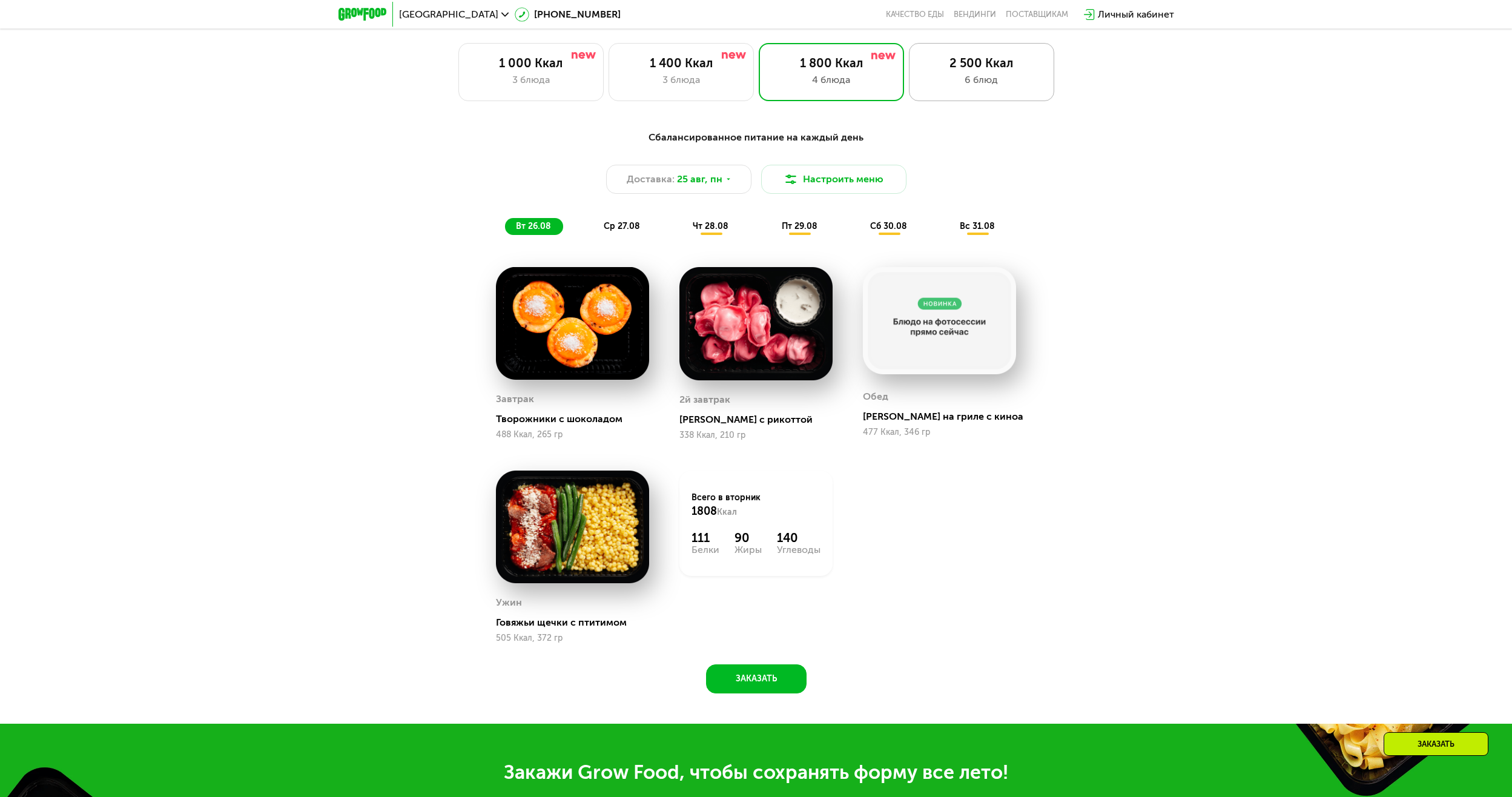
click at [1014, 87] on div "6 блюд" at bounding box center [982, 80] width 120 height 15
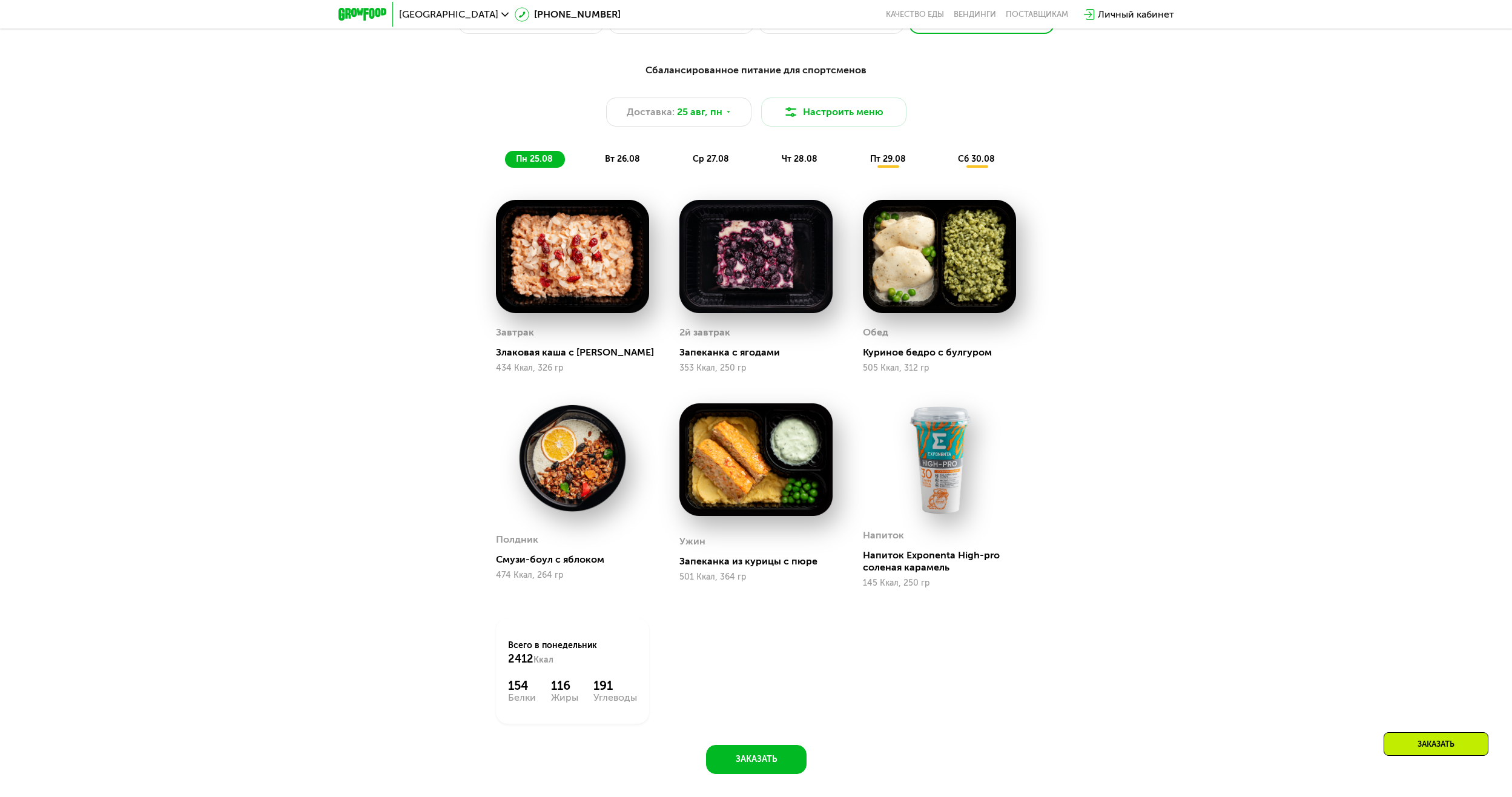
scroll to position [908, 0]
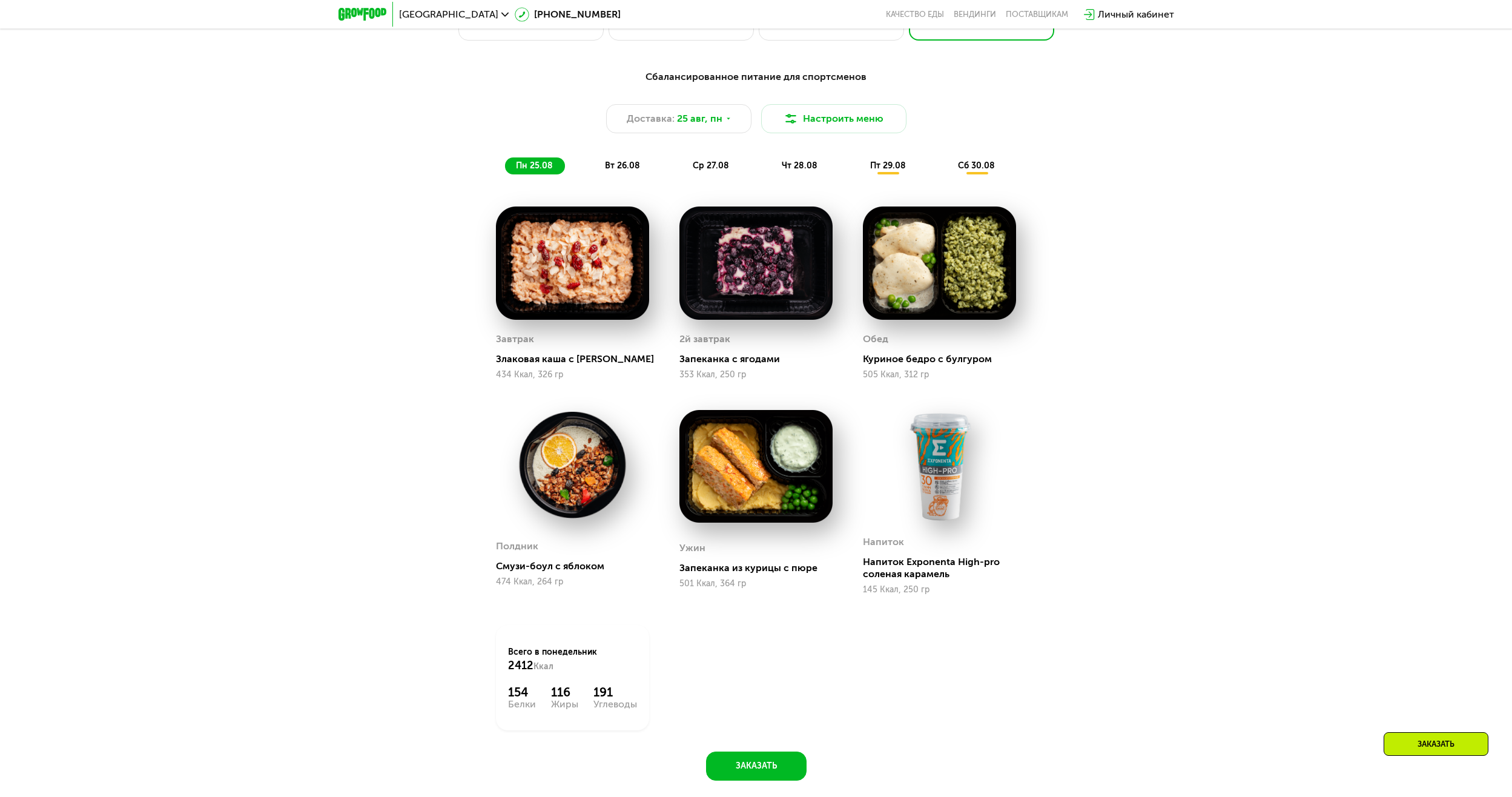
drag, startPoint x: 614, startPoint y: 168, endPoint x: 654, endPoint y: 175, distance: 40.6
click at [614, 168] on span "вт 26.08" at bounding box center [622, 165] width 35 height 10
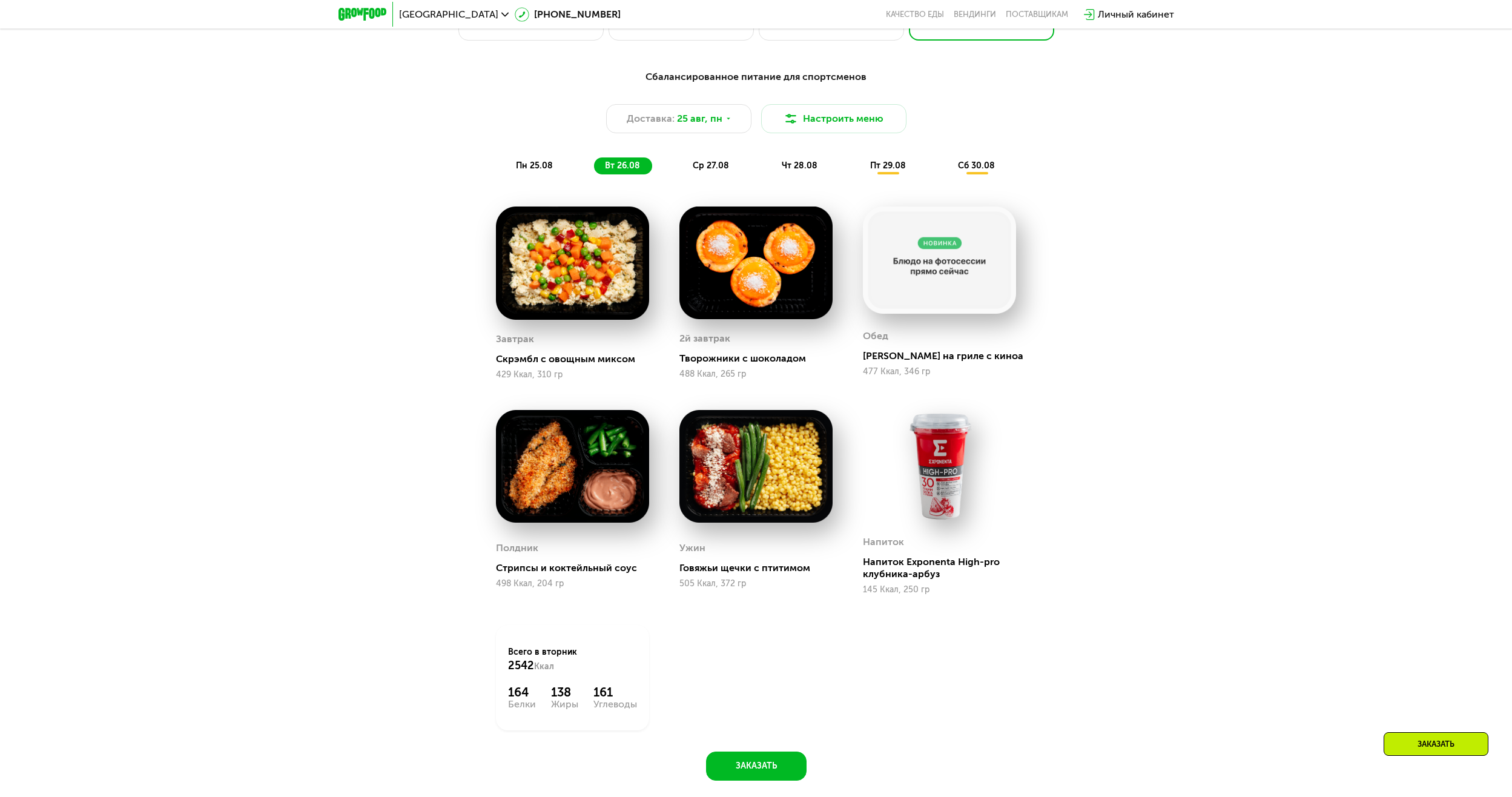
click at [725, 165] on span "ср 27.08" at bounding box center [710, 165] width 36 height 10
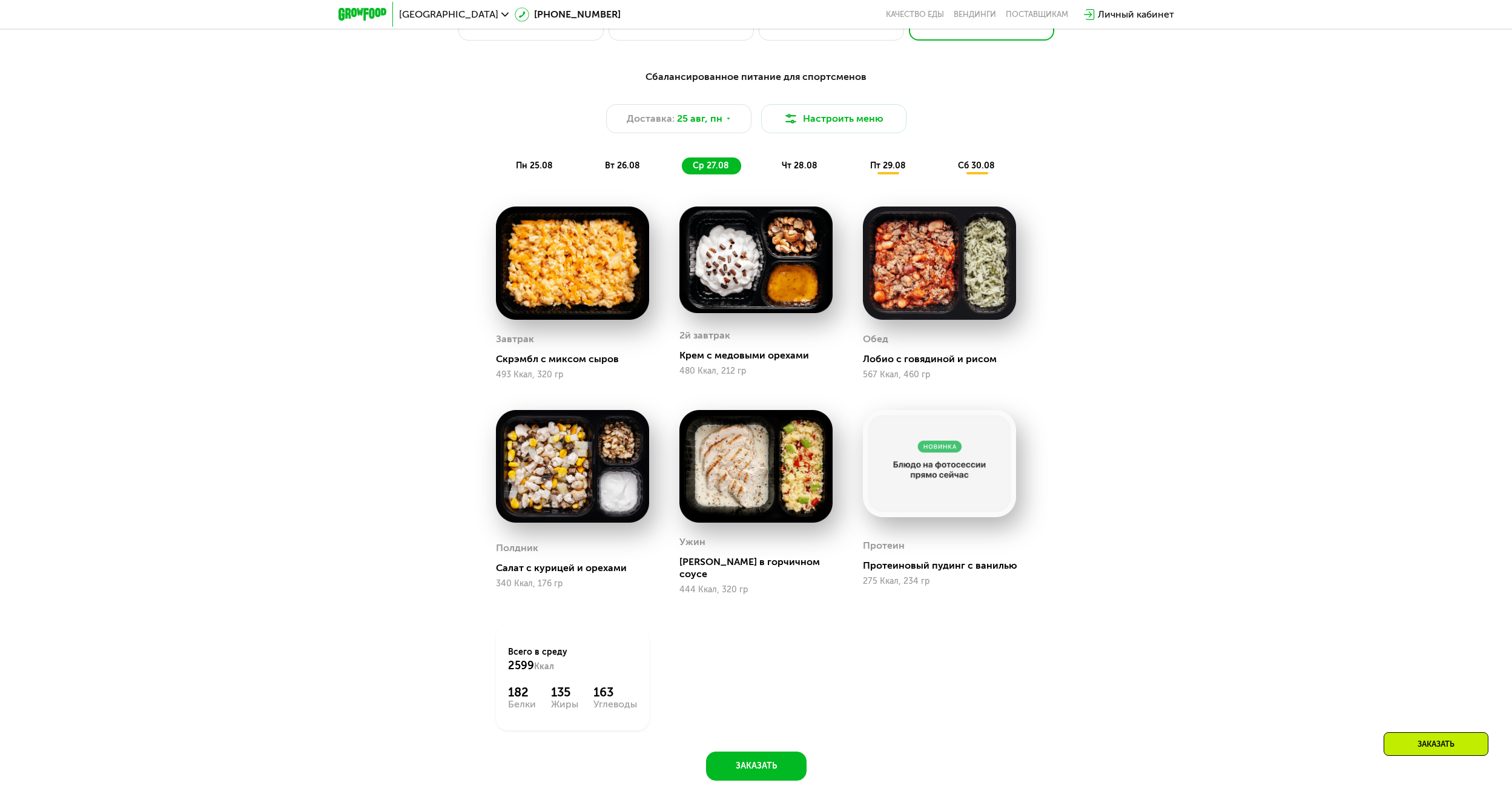
click at [594, 171] on div "пн 25.08" at bounding box center [622, 165] width 58 height 17
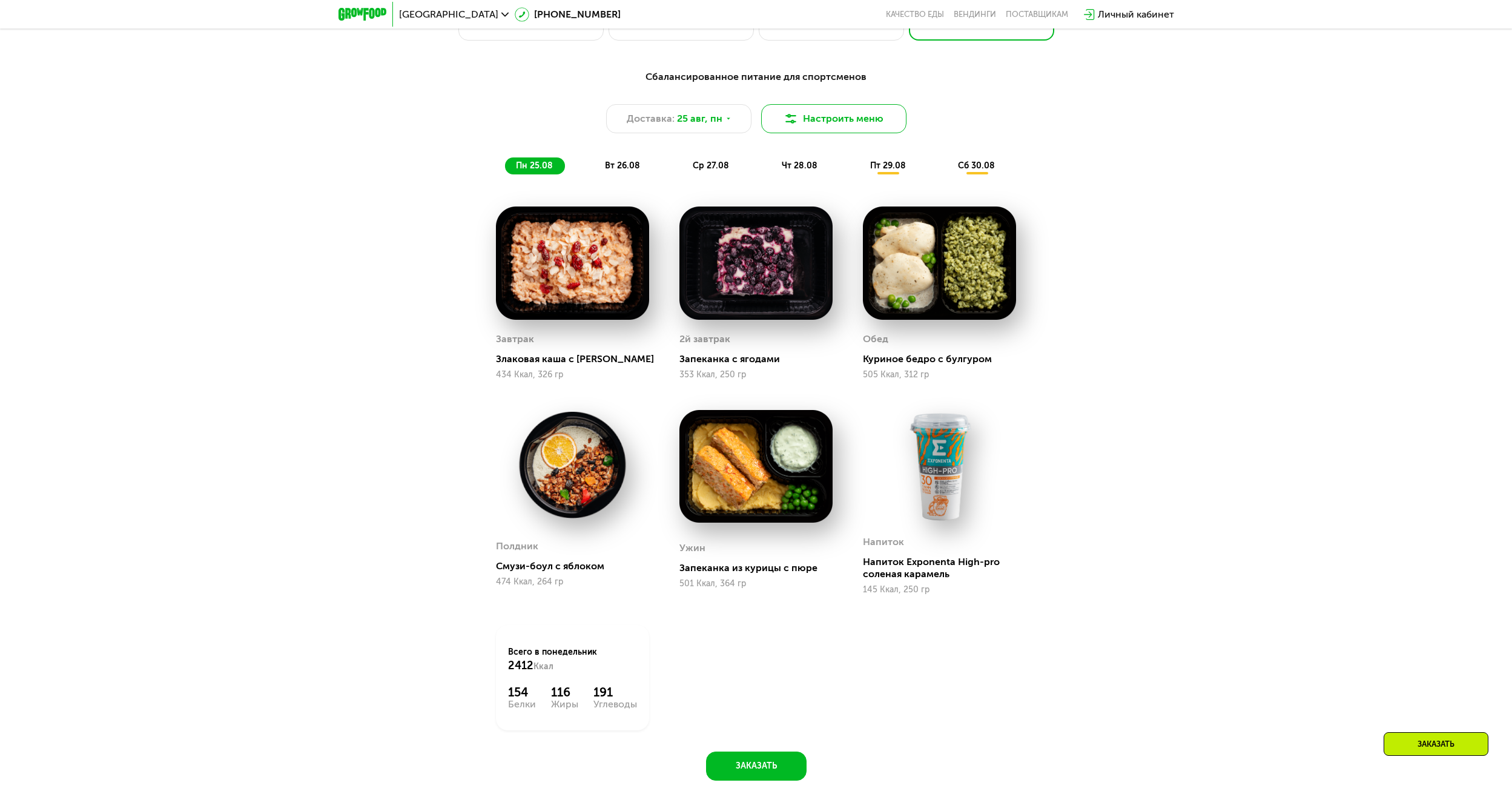
click at [817, 125] on button "Настроить меню" at bounding box center [834, 119] width 145 height 29
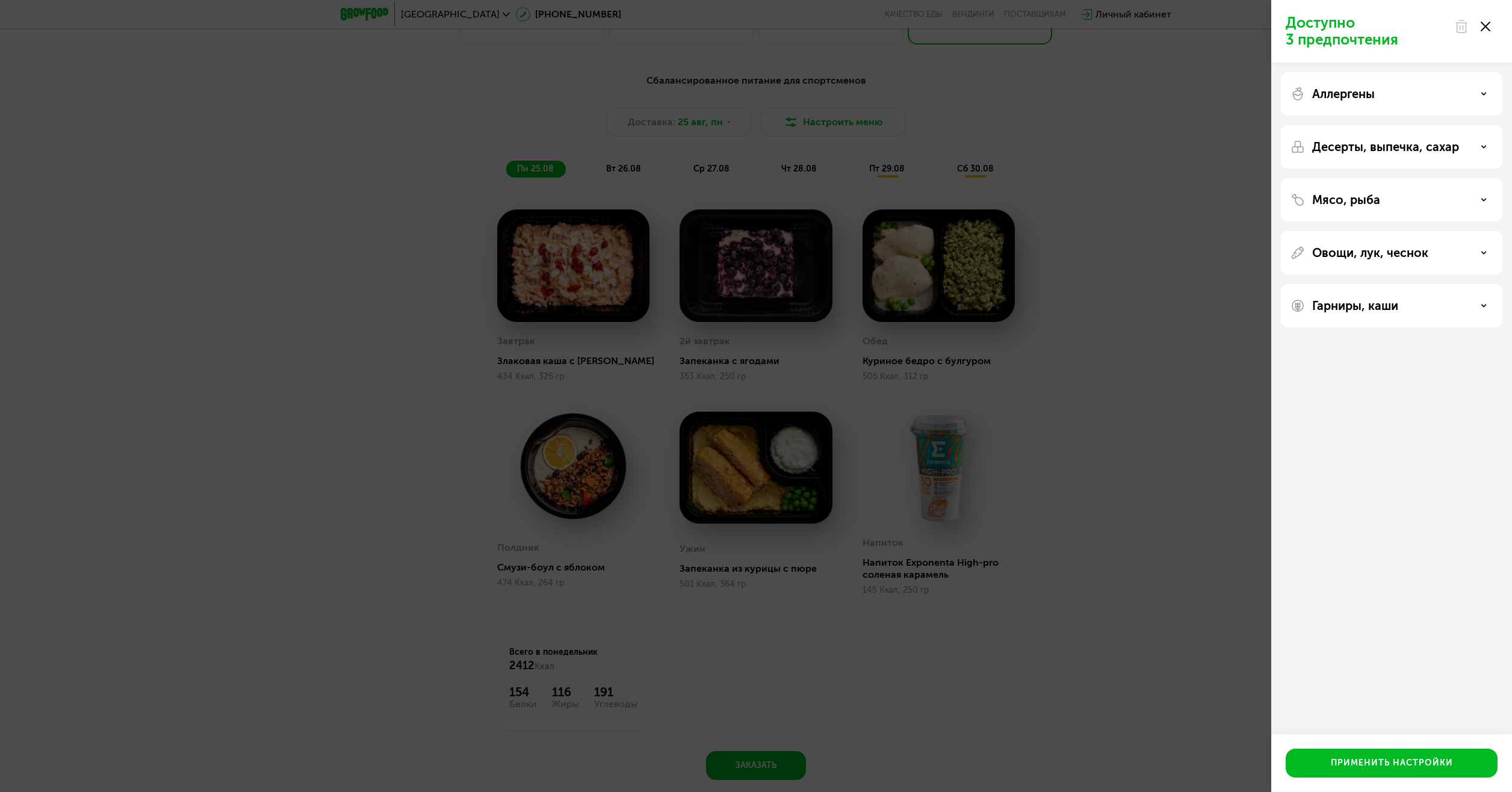
click at [1210, 405] on div "Доступно 3 предпочтения Аллергены Десерты, выпечка, сахар Мясо, рыба Овощи, лук…" at bounding box center [756, 396] width 1512 height 792
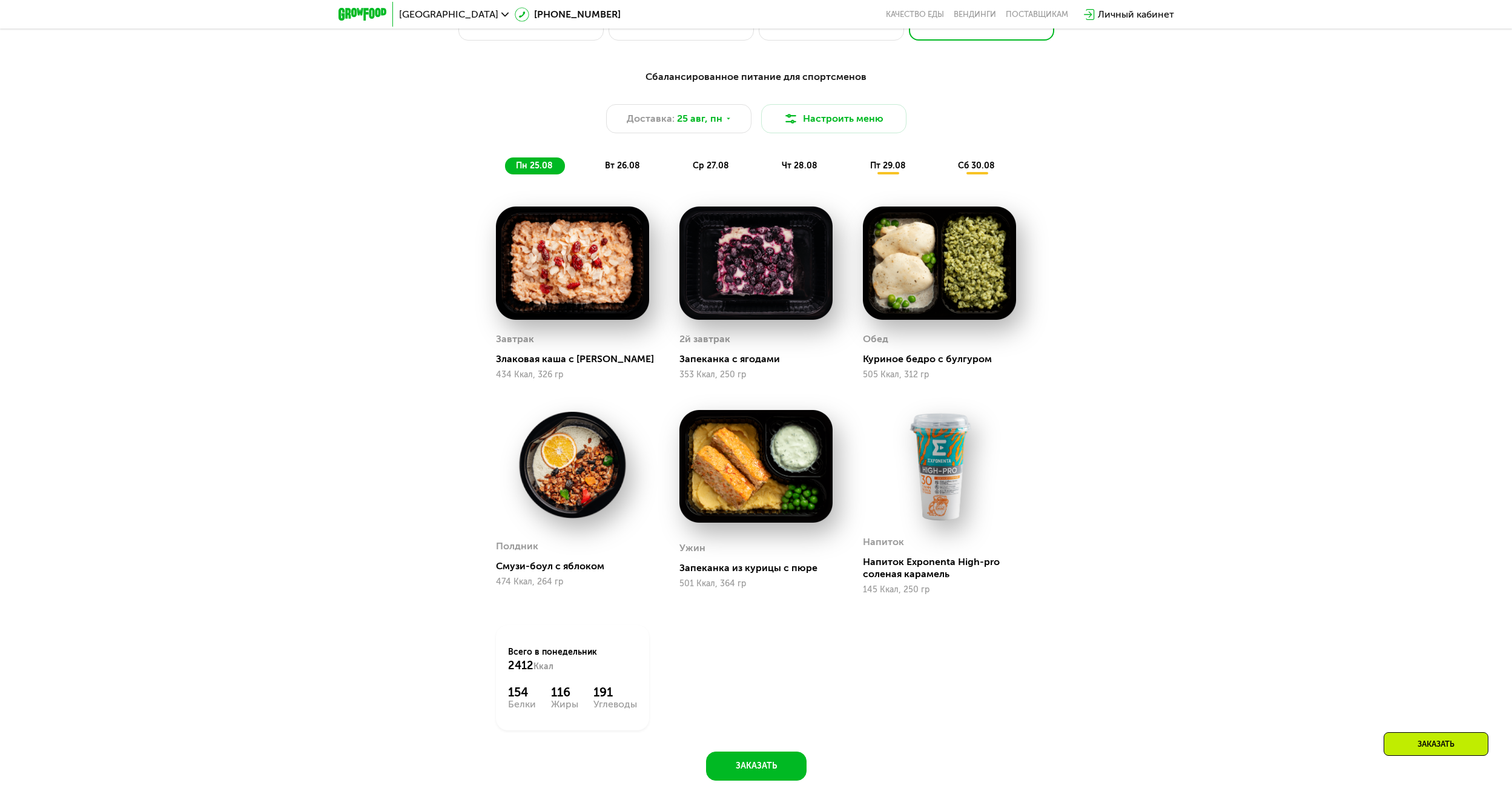
click at [796, 254] on img at bounding box center [756, 263] width 153 height 113
drag, startPoint x: 718, startPoint y: 355, endPoint x: 640, endPoint y: 62, distance: 303.2
click at [718, 355] on div "2й завтрак Запеканка с ягодами 353 Ккал, 250 гр" at bounding box center [756, 355] width 153 height 49
click at [682, 164] on div "вт 26.08" at bounding box center [711, 165] width 59 height 17
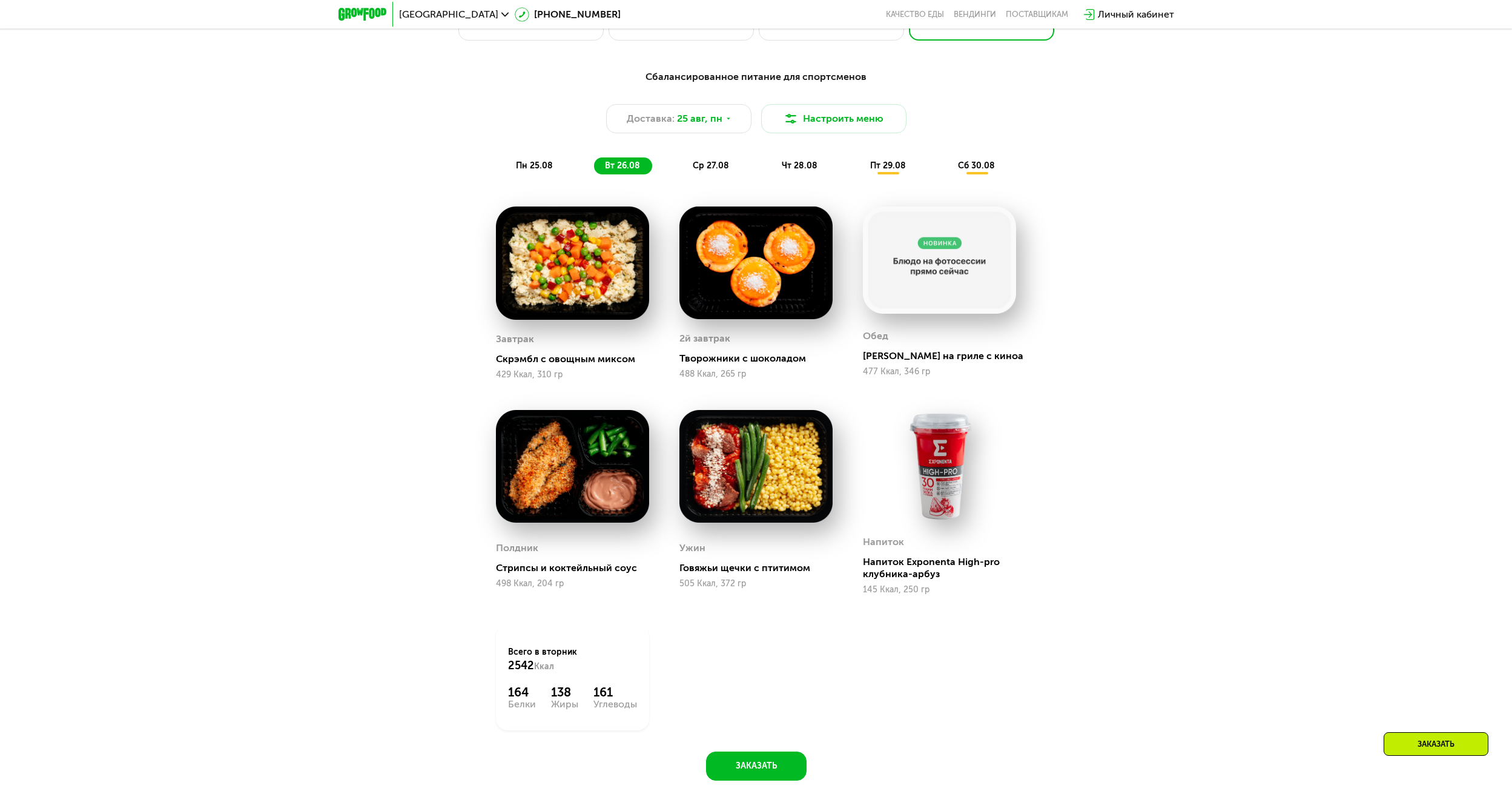
click at [585, 274] on img at bounding box center [572, 263] width 153 height 113
drag, startPoint x: 1026, startPoint y: 239, endPoint x: 937, endPoint y: 272, distance: 94.9
click at [1020, 243] on div "[PERSON_NAME] на гриле с киноа 477 Ккал, 346 гр" at bounding box center [939, 293] width 183 height 203
click at [903, 289] on img at bounding box center [939, 260] width 153 height 107
drag, startPoint x: 946, startPoint y: 538, endPoint x: 923, endPoint y: 587, distance: 54.1
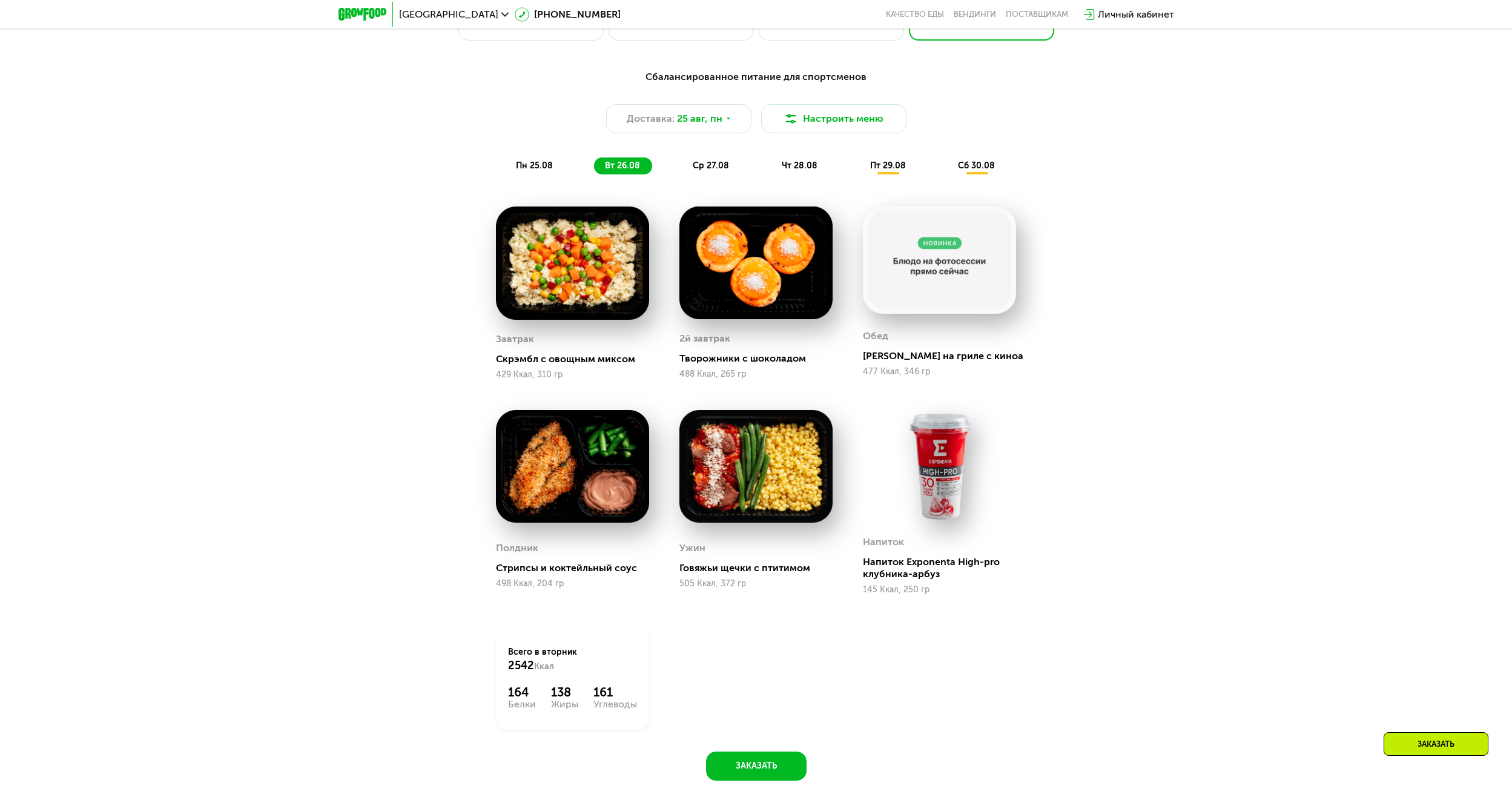
click at [946, 541] on div "Напиток Напиток Exponenta High-pro клубника-арбуз 145 Ккал, 250 гр" at bounding box center [939, 503] width 153 height 185
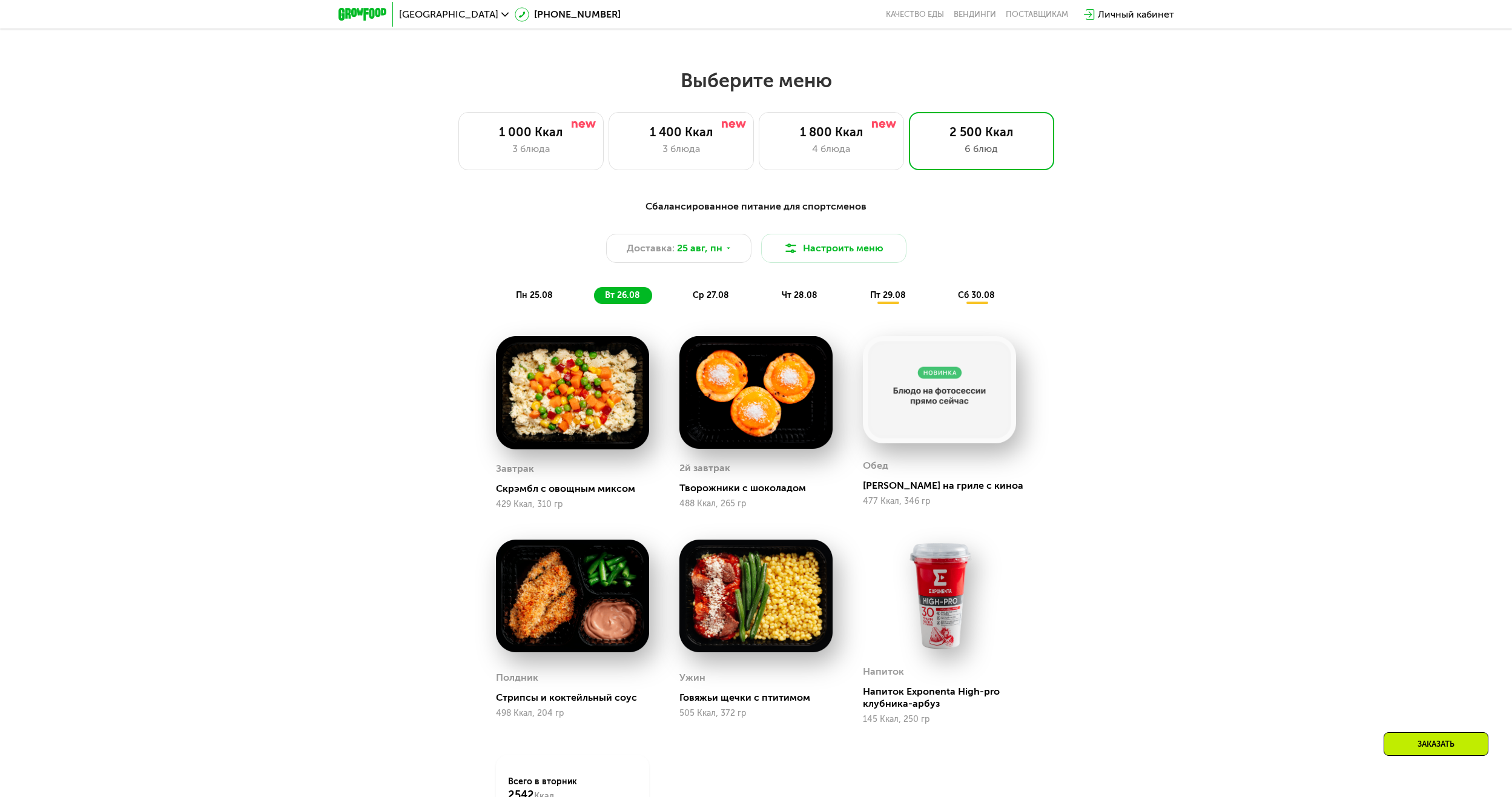
scroll to position [666, 0]
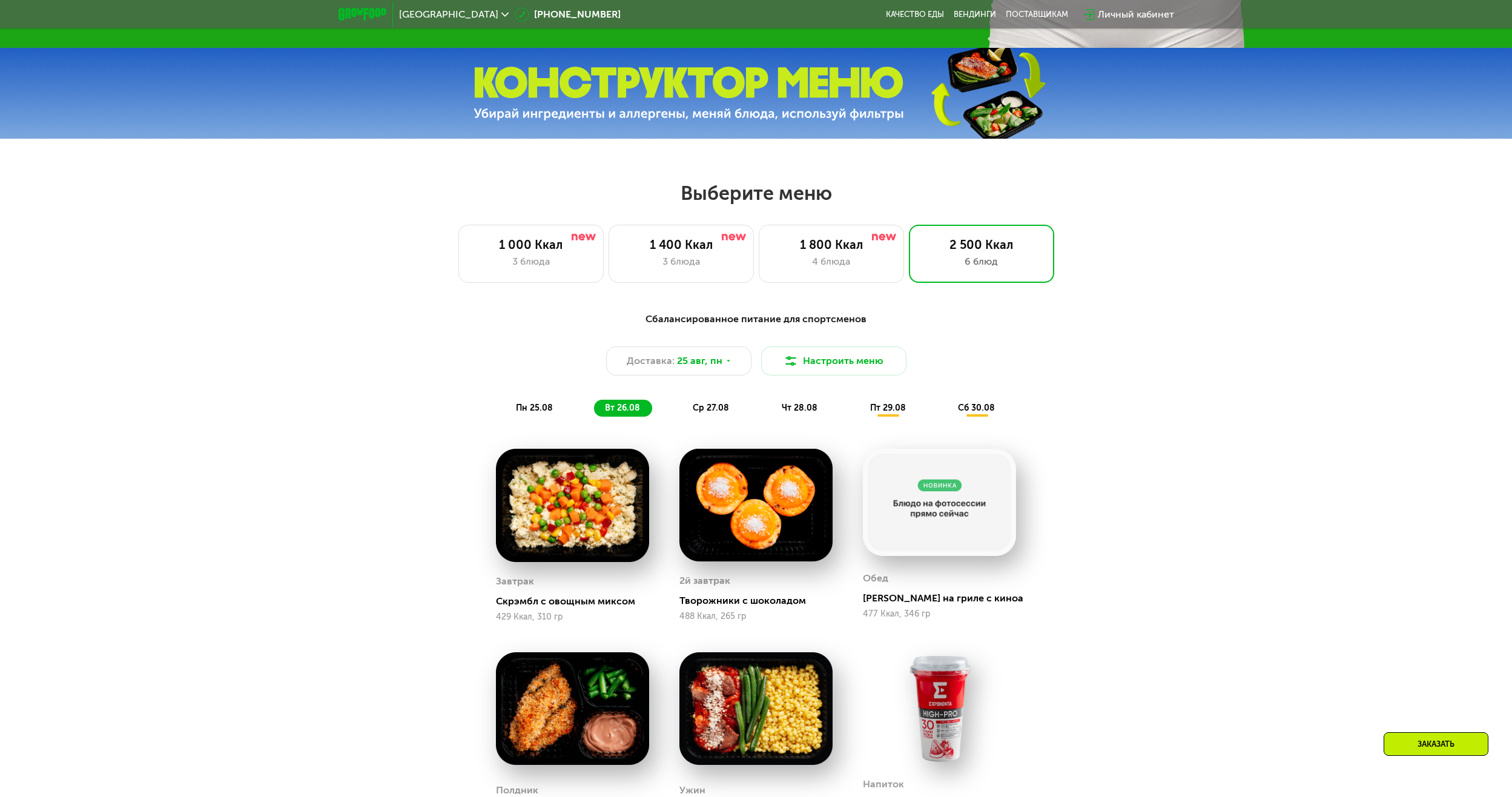
click at [714, 413] on span "ср 27.08" at bounding box center [710, 408] width 36 height 10
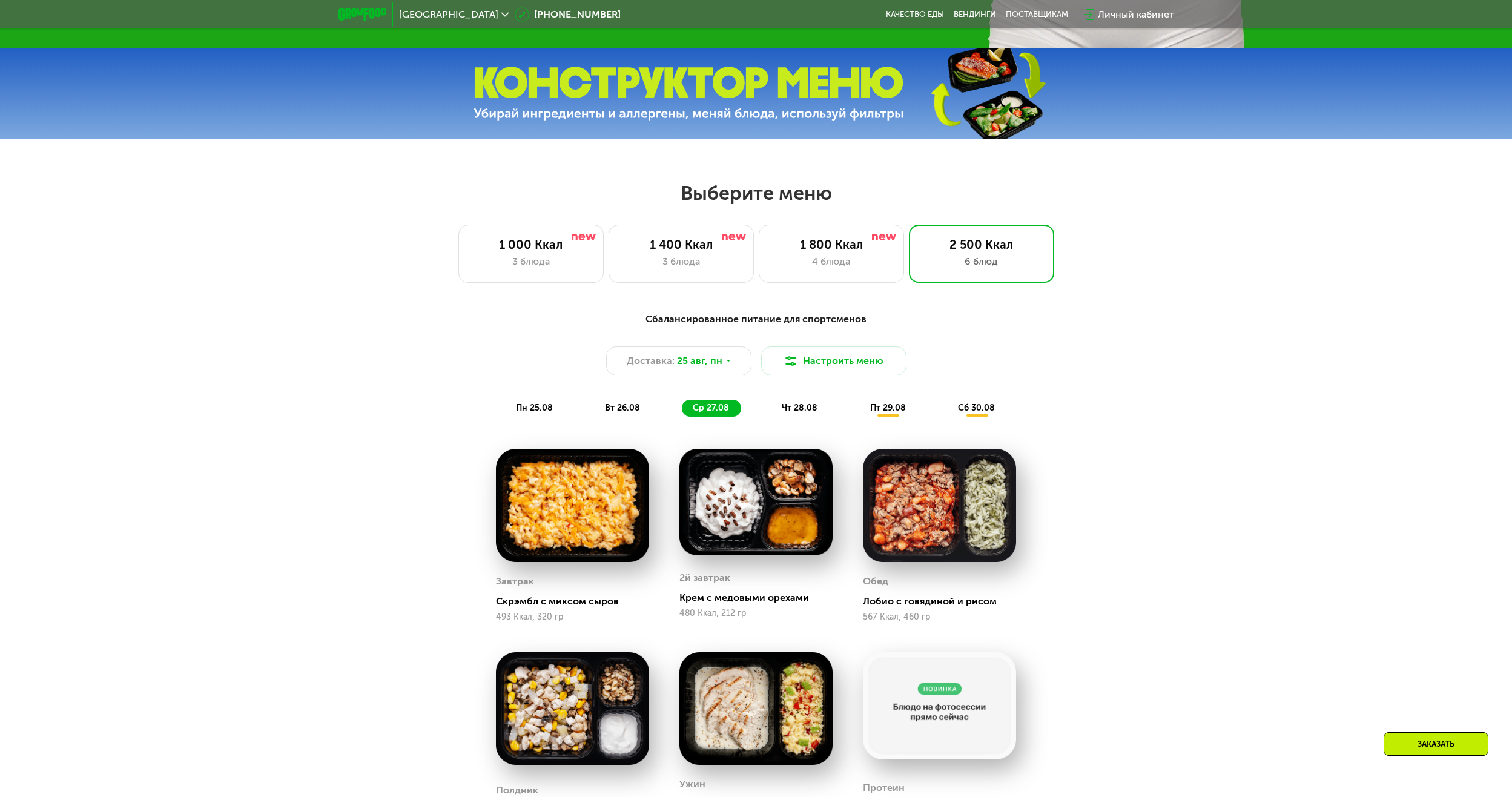
click at [859, 405] on div "чт 28.08" at bounding box center [888, 408] width 59 height 17
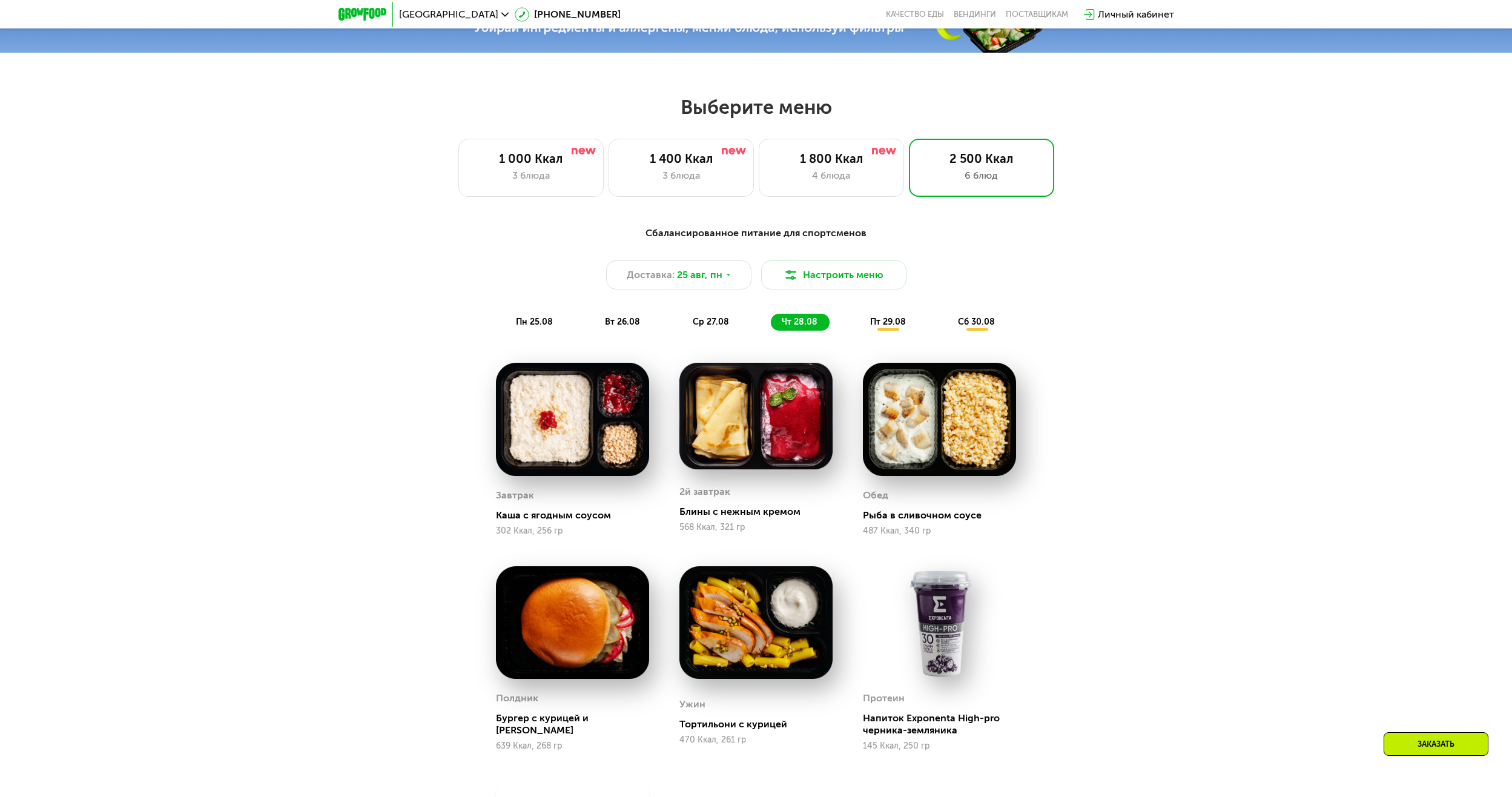
scroll to position [787, 0]
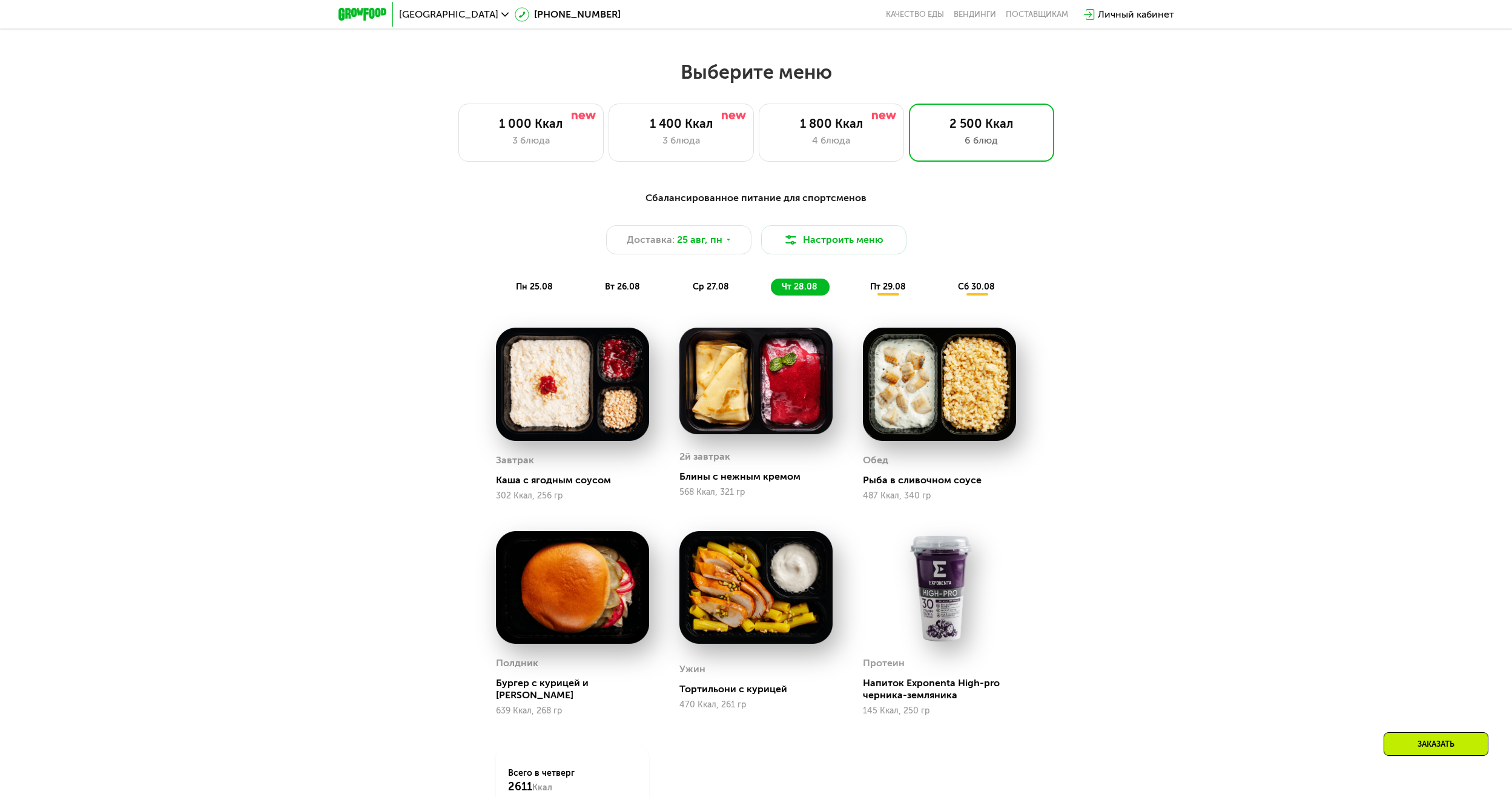
click at [906, 303] on div "Сбалансированное питание для спортсменов Доставка: [DATE] Настроить меню пн 25.…" at bounding box center [756, 243] width 731 height 119
click at [891, 292] on span "пт 29.08" at bounding box center [888, 286] width 36 height 10
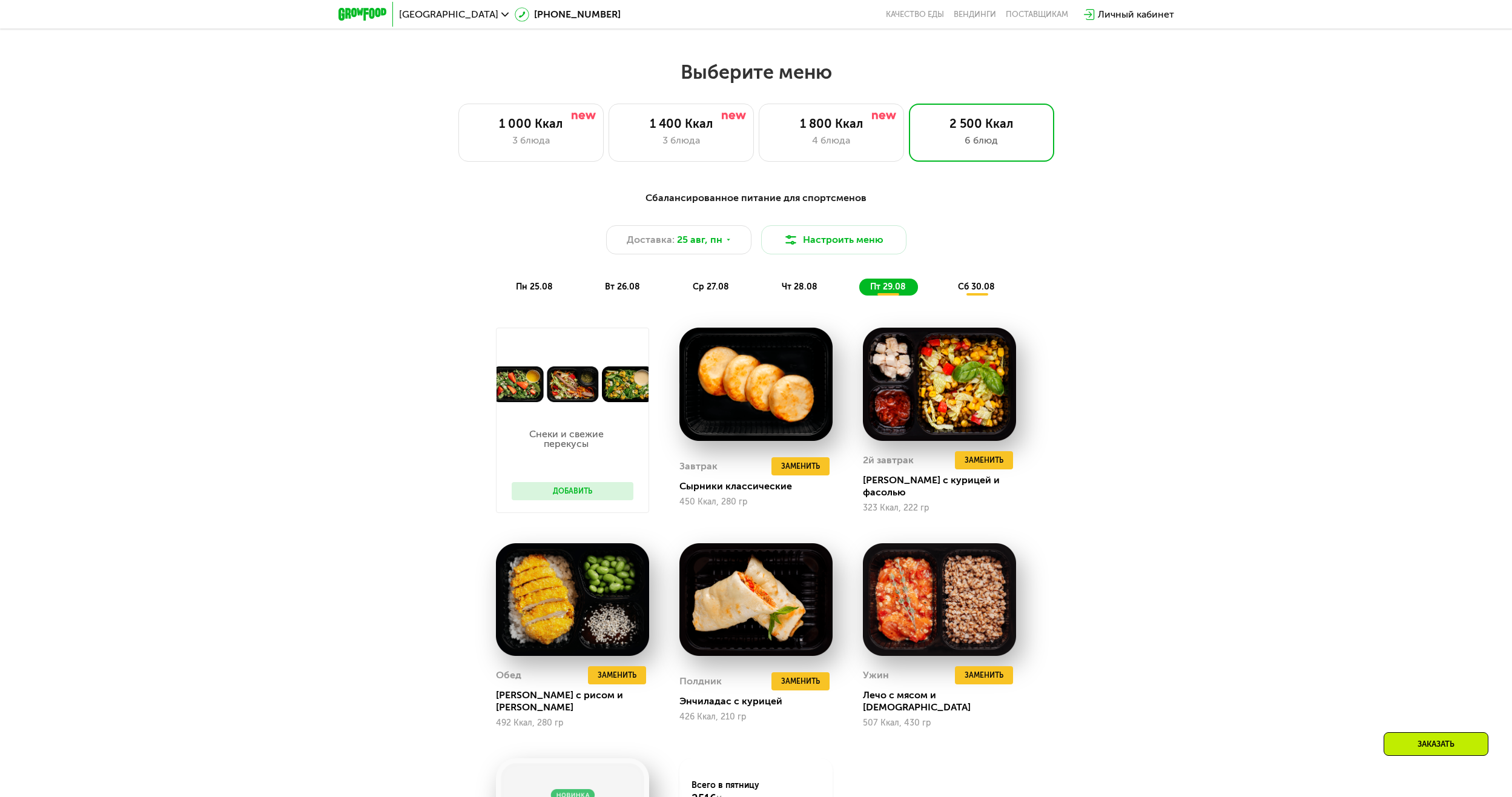
click at [964, 289] on span "сб 30.08" at bounding box center [976, 286] width 37 height 10
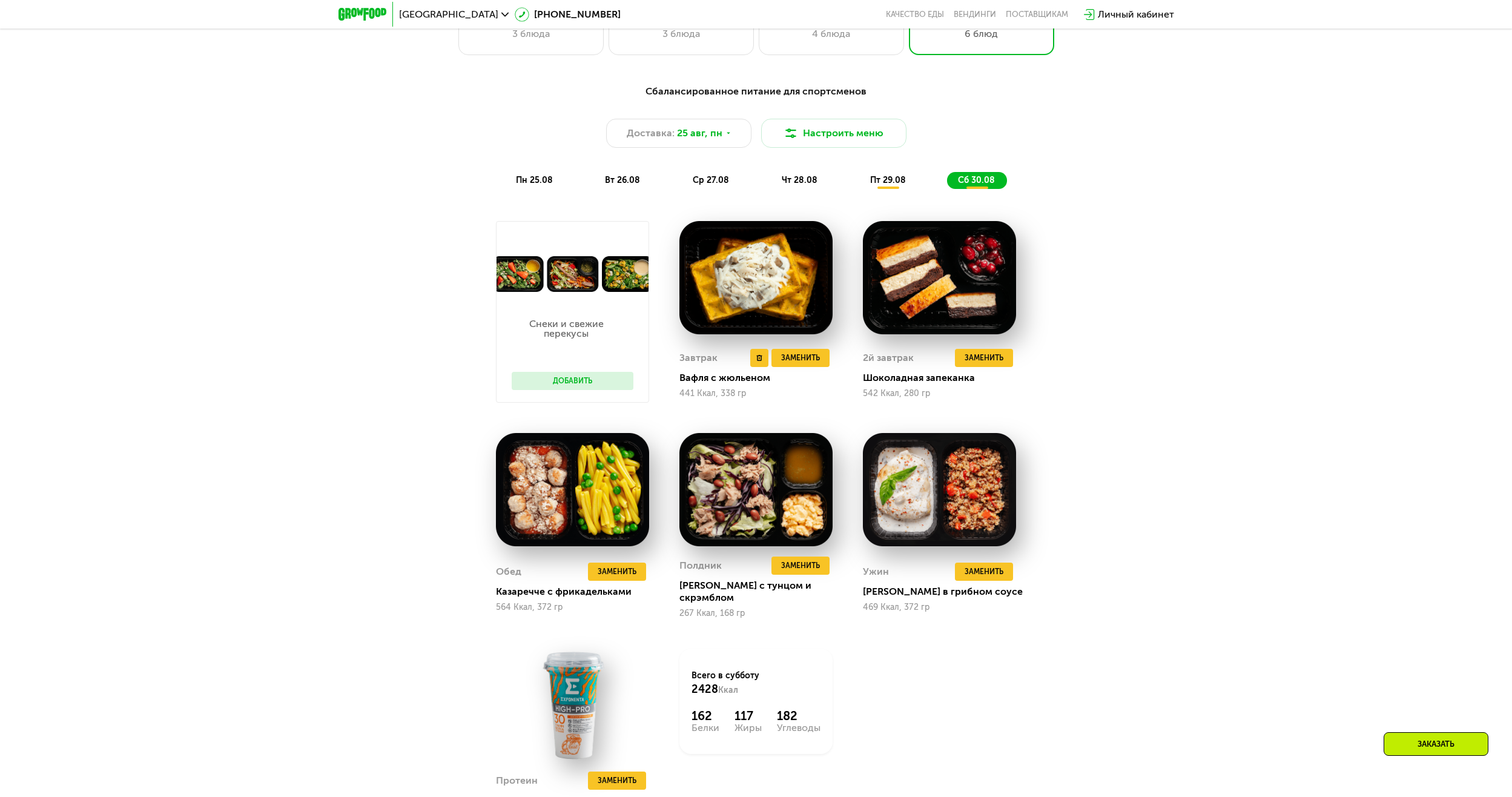
scroll to position [908, 0]
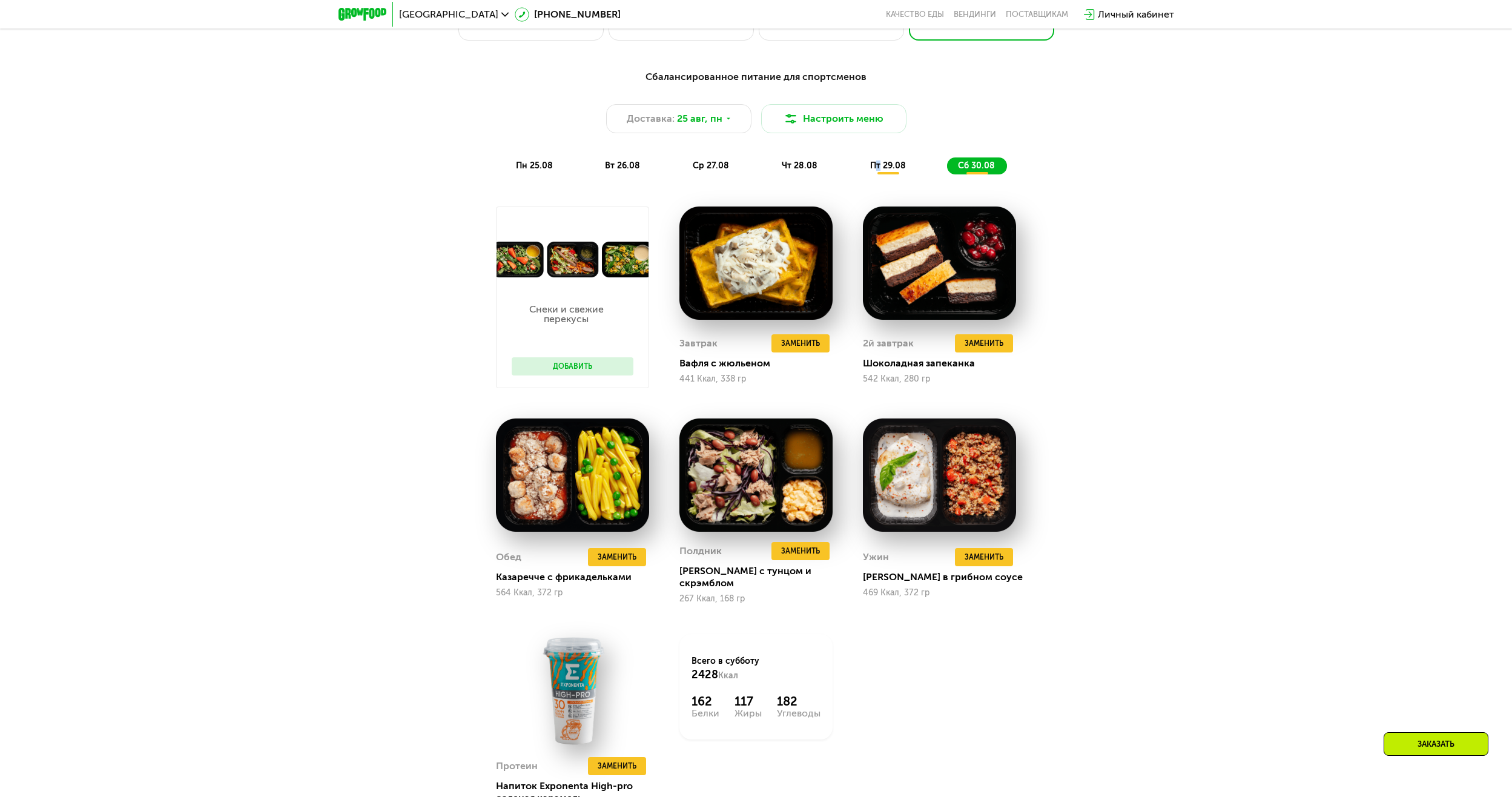
click at [878, 171] on span "пт 29.08" at bounding box center [888, 165] width 36 height 10
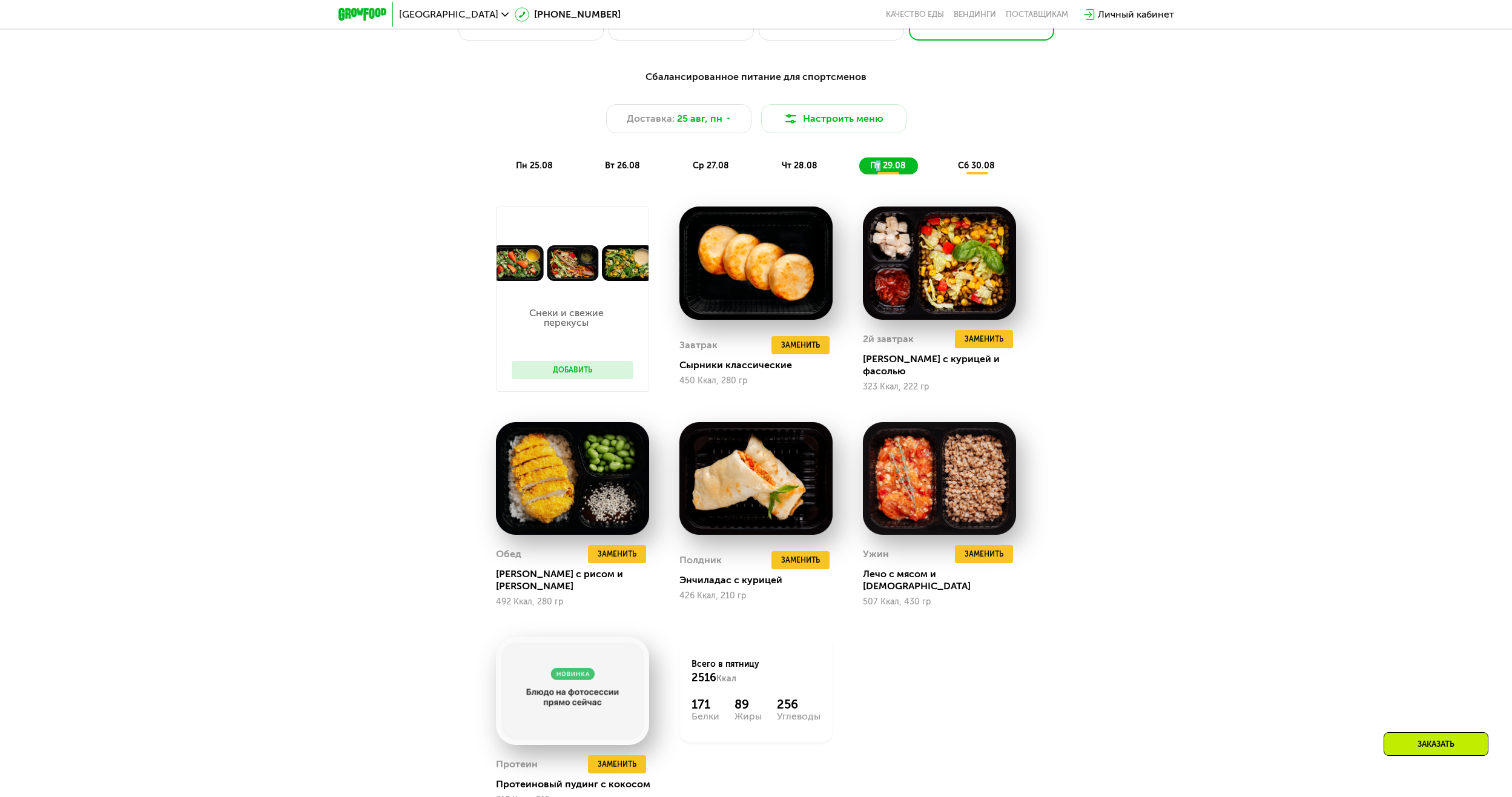
click at [876, 166] on span "пт 29.08" at bounding box center [888, 165] width 36 height 10
click at [862, 174] on div "пт 29.08" at bounding box center [888, 165] width 59 height 17
click at [875, 169] on span "пт 29.08" at bounding box center [888, 165] width 36 height 10
click at [516, 169] on span "пн 25.08" at bounding box center [534, 165] width 37 height 10
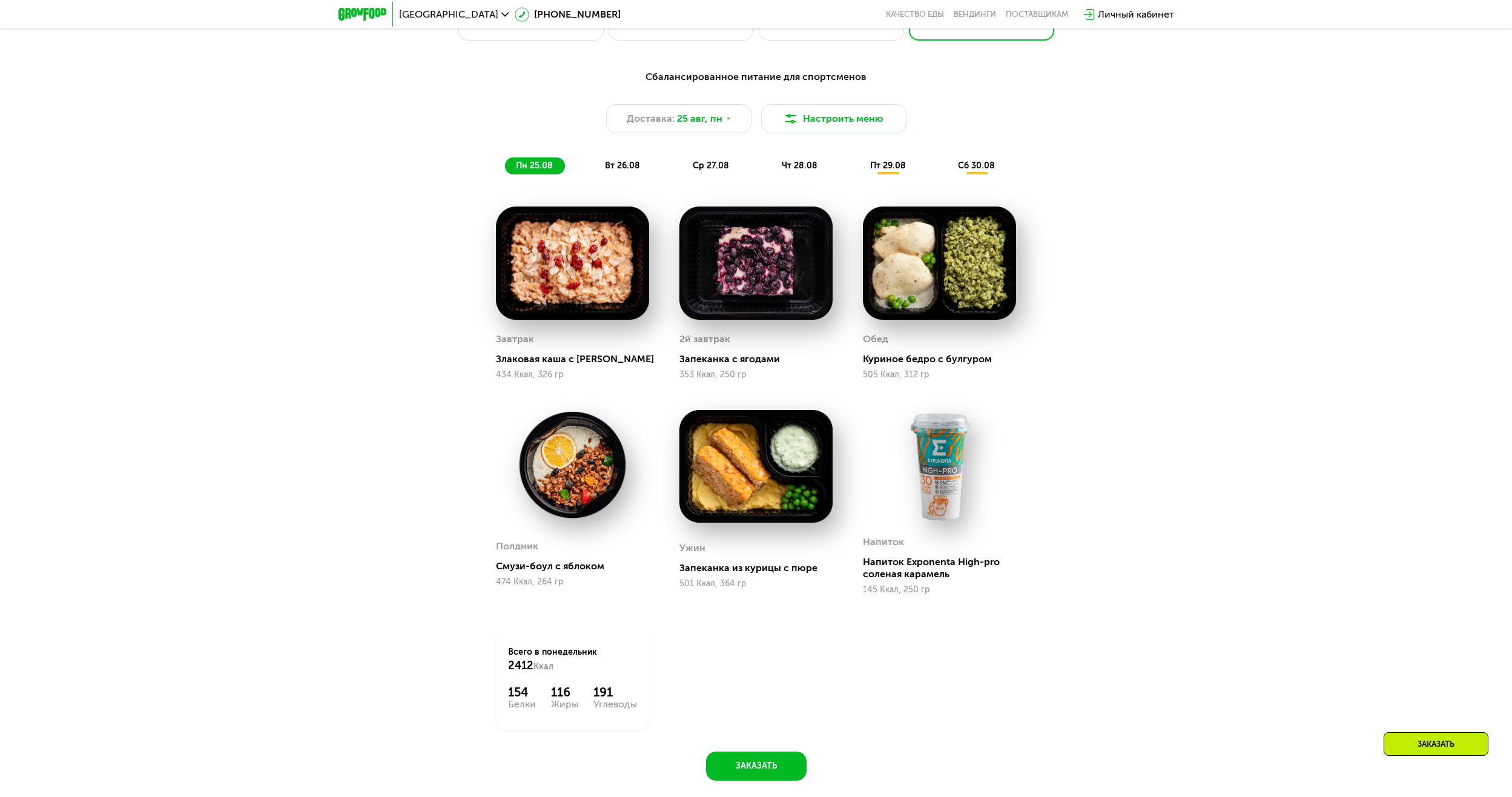
drag, startPoint x: 777, startPoint y: 321, endPoint x: 746, endPoint y: 361, distance: 50.6
click at [777, 319] on img at bounding box center [756, 263] width 153 height 113
click at [731, 378] on div "353 Ккал, 250 гр" at bounding box center [756, 375] width 153 height 10
